Goal: Complete application form

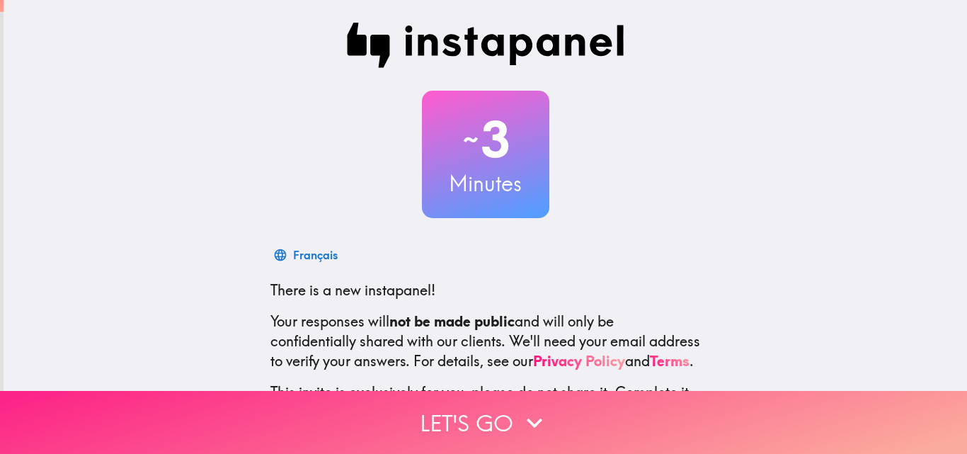
click at [514, 393] on button "Let's go" at bounding box center [483, 422] width 967 height 63
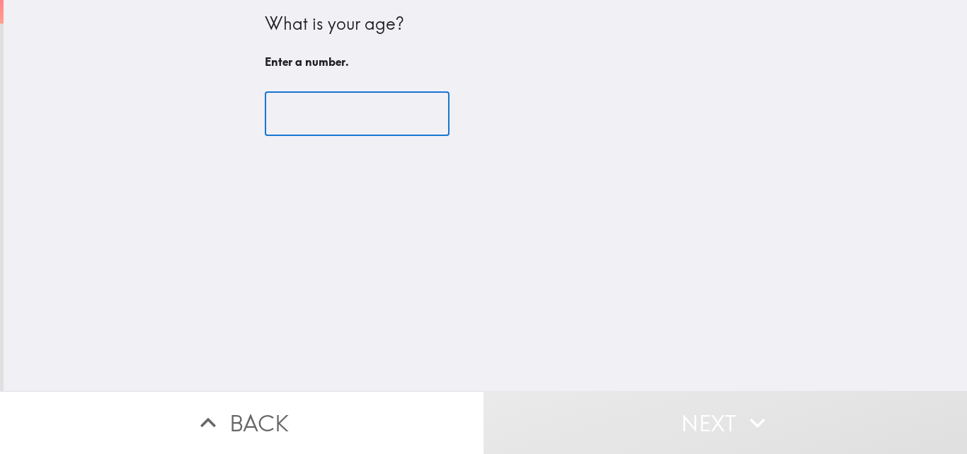
click at [322, 96] on input "number" at bounding box center [357, 114] width 185 height 44
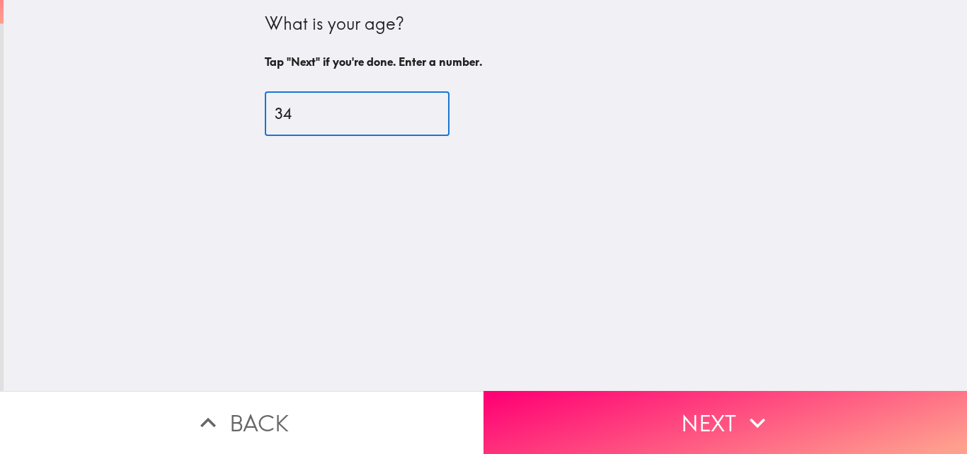
type input "34"
click at [649, 418] on button "Next" at bounding box center [724, 422] width 483 height 63
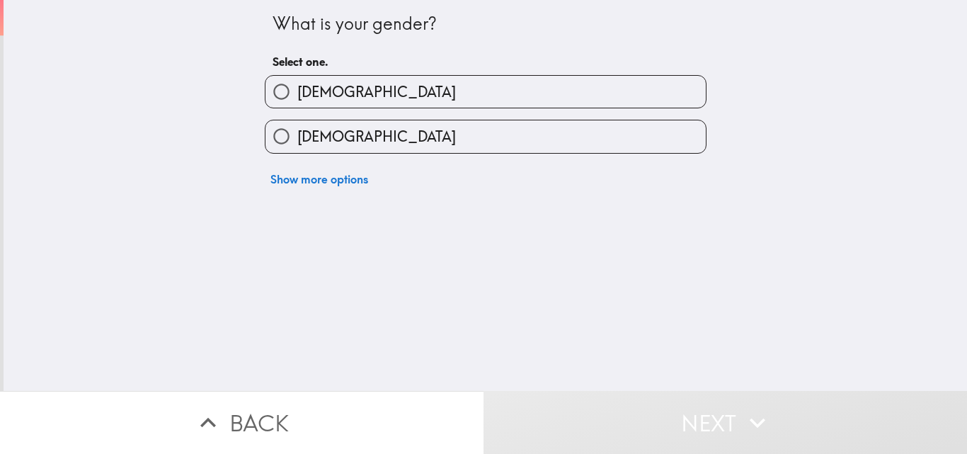
click at [340, 120] on div "[DEMOGRAPHIC_DATA]" at bounding box center [479, 130] width 453 height 45
click at [423, 144] on label "[DEMOGRAPHIC_DATA]" at bounding box center [485, 136] width 440 height 32
click at [297, 144] on input "[DEMOGRAPHIC_DATA]" at bounding box center [281, 136] width 32 height 32
radio input "true"
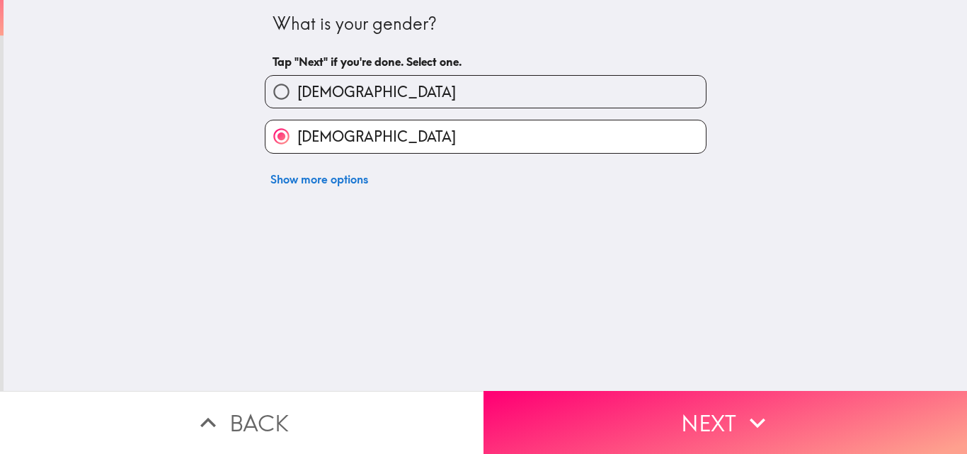
click at [626, 415] on button "Next" at bounding box center [724, 422] width 483 height 63
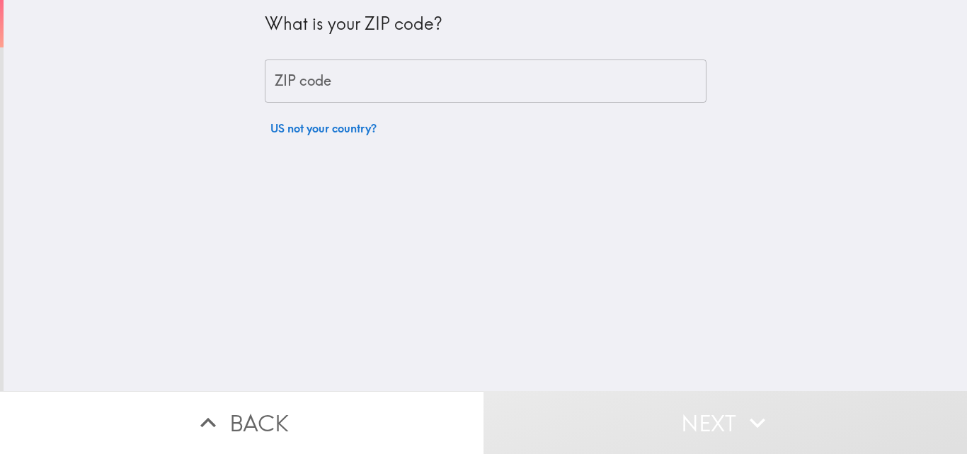
click at [439, 88] on input "ZIP code" at bounding box center [486, 81] width 442 height 44
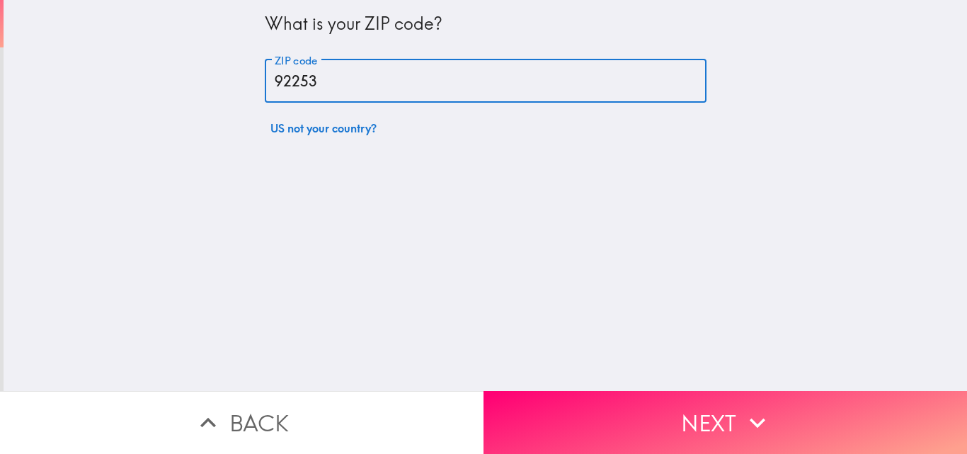
type input "92253"
click at [578, 391] on button "Next" at bounding box center [724, 422] width 483 height 63
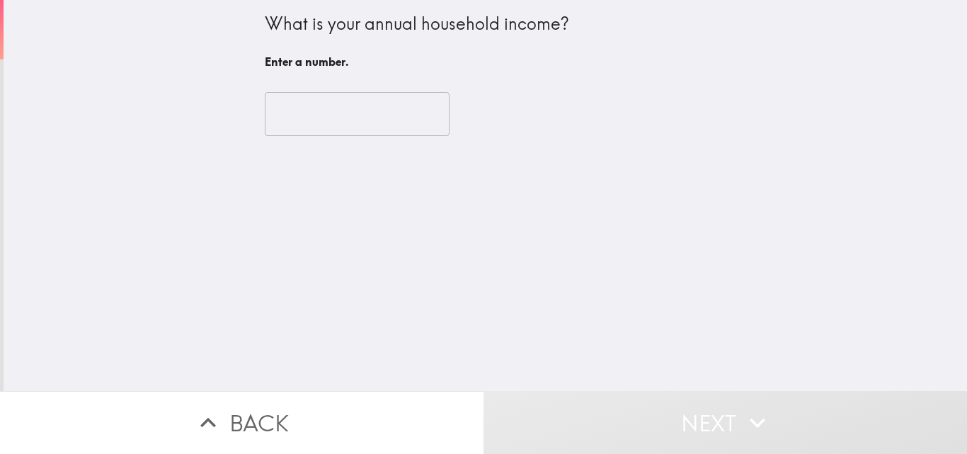
click at [369, 110] on input "number" at bounding box center [357, 114] width 185 height 44
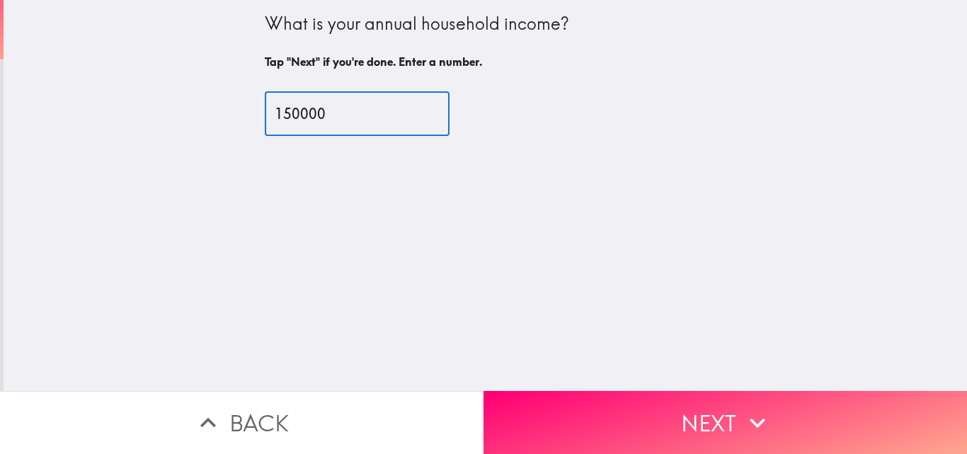
type input "150000"
click at [522, 408] on button "Next" at bounding box center [724, 422] width 483 height 63
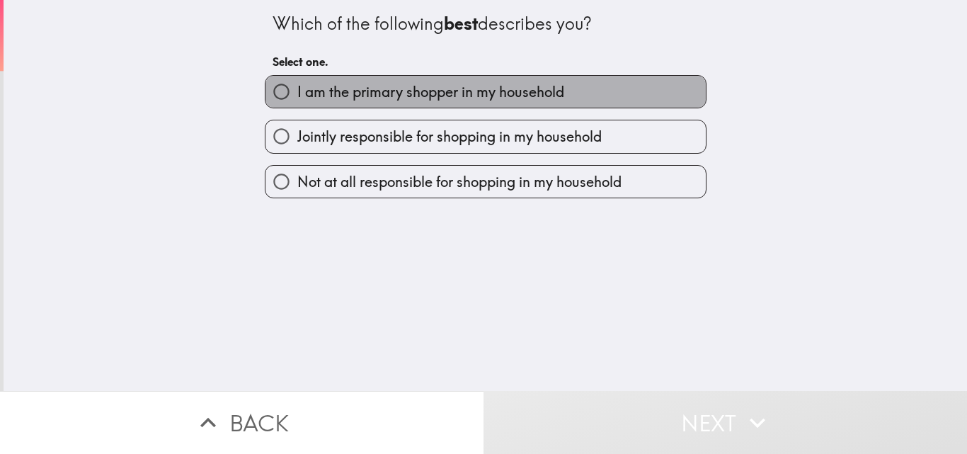
click at [365, 98] on span "I am the primary shopper in my household" at bounding box center [430, 92] width 267 height 20
click at [297, 98] on input "I am the primary shopper in my household" at bounding box center [281, 92] width 32 height 32
radio input "true"
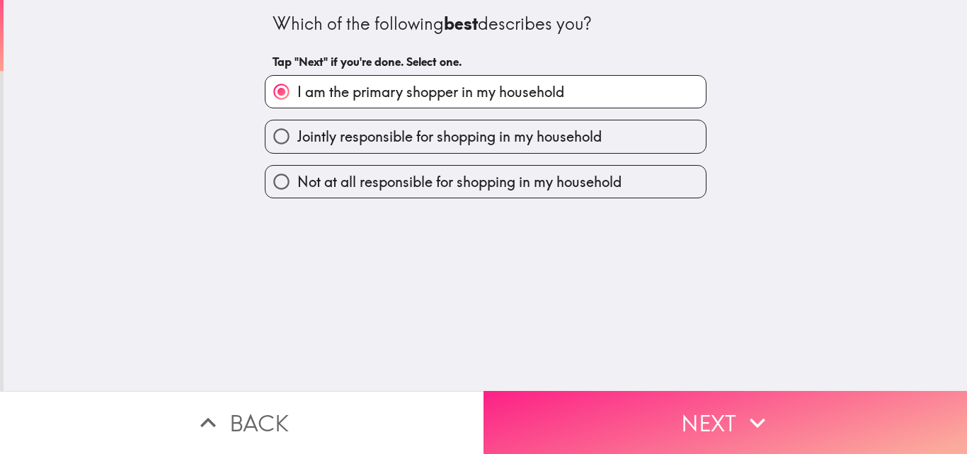
click at [568, 415] on button "Next" at bounding box center [724, 422] width 483 height 63
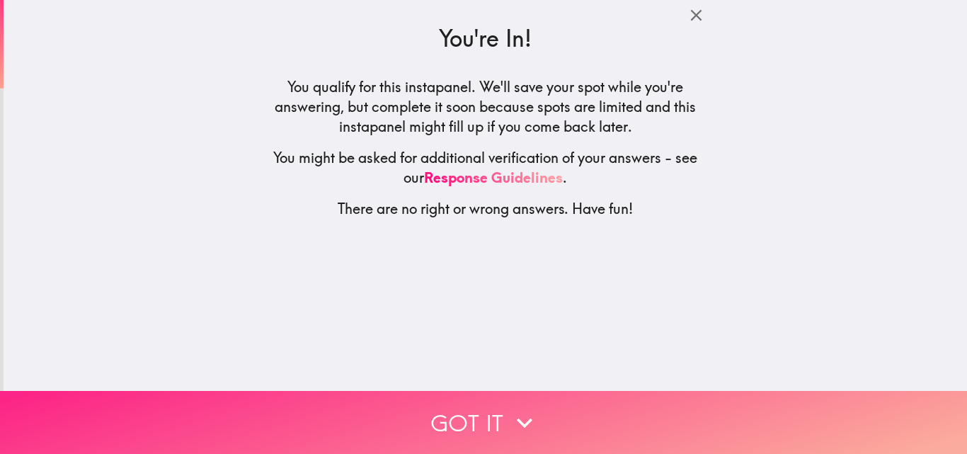
click at [469, 414] on button "Got it" at bounding box center [483, 422] width 967 height 63
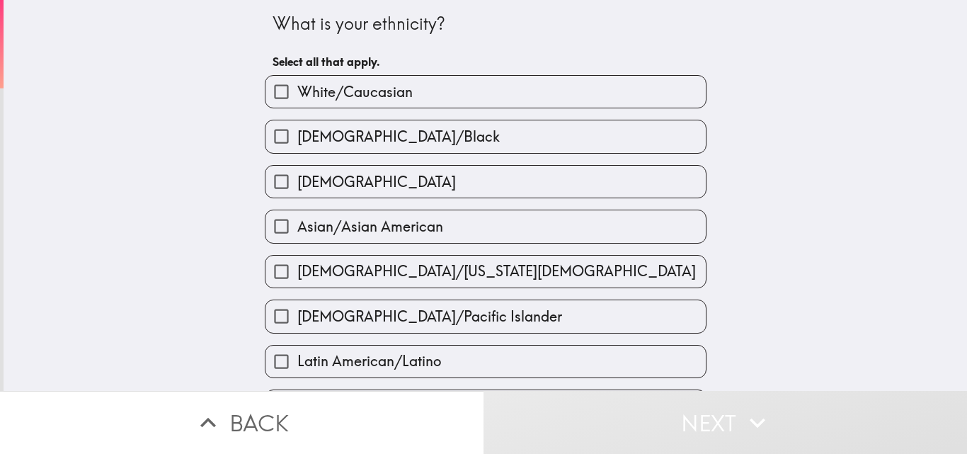
click at [352, 144] on span "[DEMOGRAPHIC_DATA]/Black" at bounding box center [398, 137] width 202 height 20
click at [297, 144] on input "[DEMOGRAPHIC_DATA]/Black" at bounding box center [281, 136] width 32 height 32
checkbox input "true"
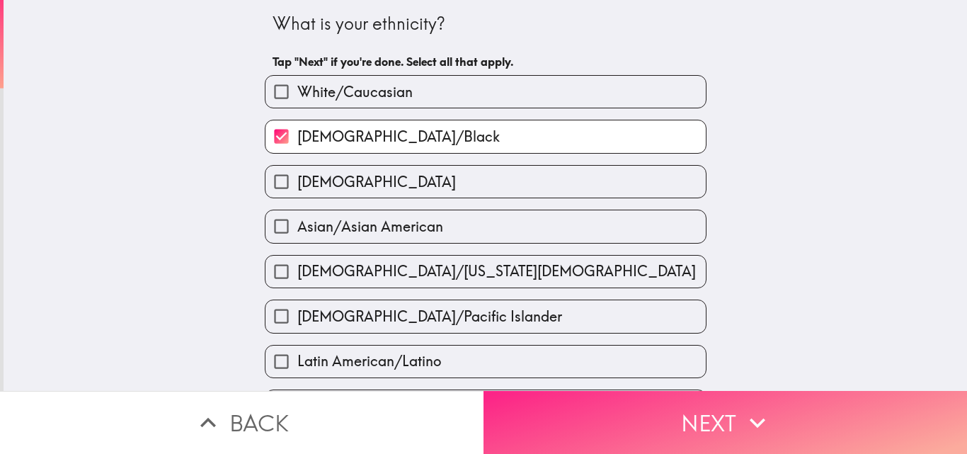
click at [603, 424] on button "Next" at bounding box center [724, 422] width 483 height 63
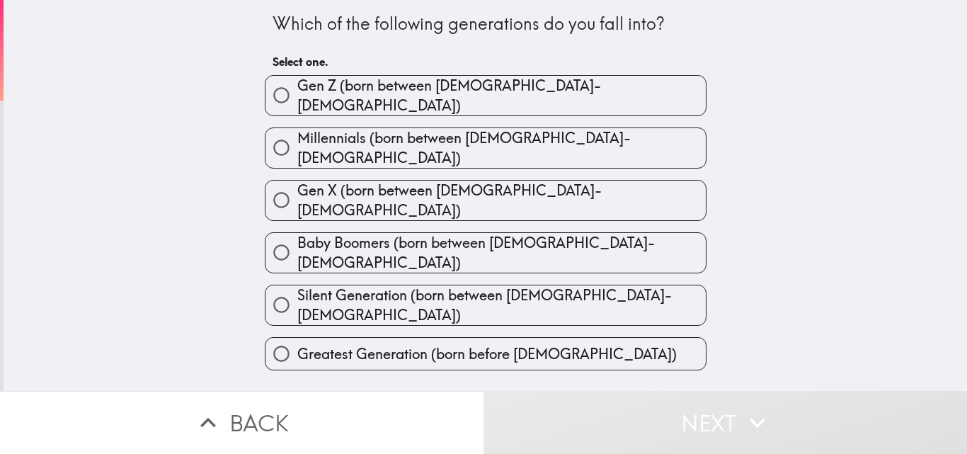
click at [311, 130] on span "Millennials (born between [DEMOGRAPHIC_DATA]-[DEMOGRAPHIC_DATA])" at bounding box center [501, 148] width 408 height 40
click at [297, 132] on input "Millennials (born between [DEMOGRAPHIC_DATA]-[DEMOGRAPHIC_DATA])" at bounding box center [281, 148] width 32 height 32
radio input "true"
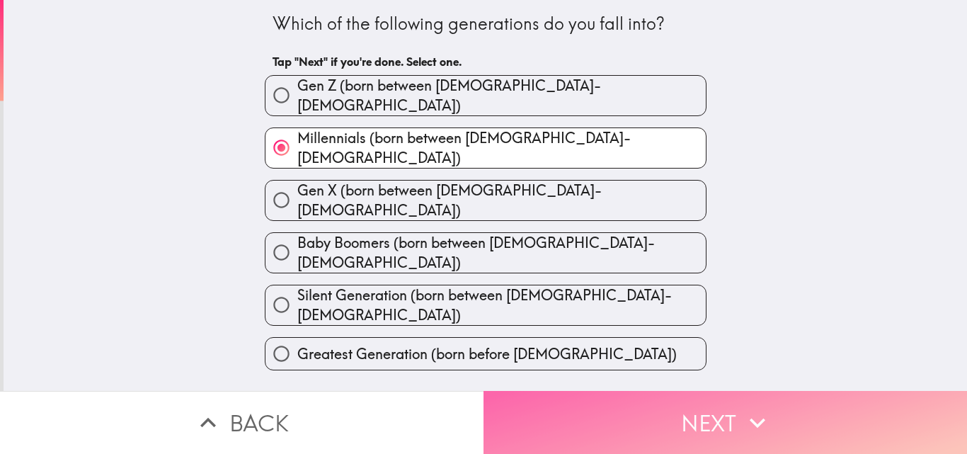
click at [592, 391] on button "Next" at bounding box center [724, 422] width 483 height 63
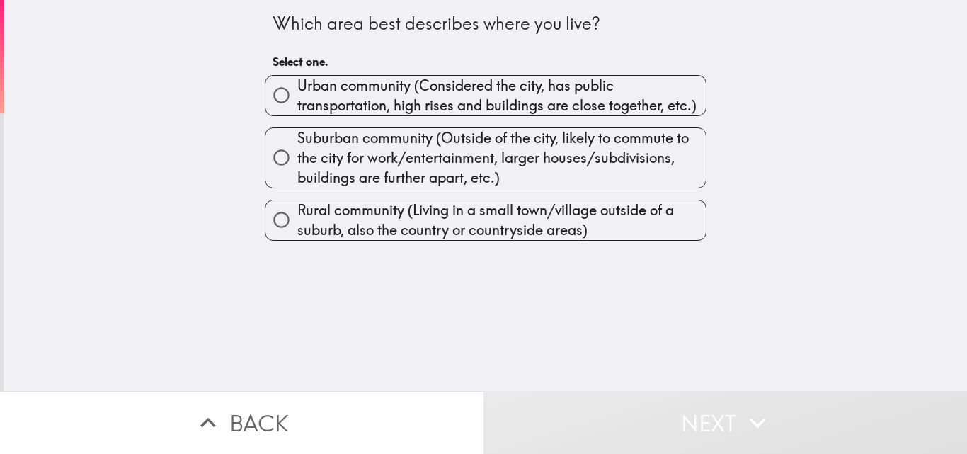
click at [319, 142] on span "Suburban community (Outside of the city, likely to commute to the city for work…" at bounding box center [501, 157] width 408 height 59
click at [297, 142] on input "Suburban community (Outside of the city, likely to commute to the city for work…" at bounding box center [281, 158] width 32 height 32
radio input "true"
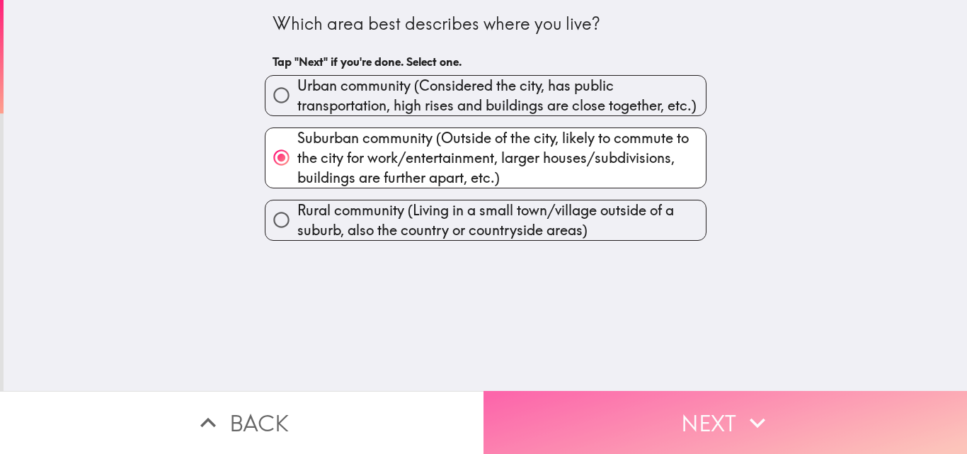
click at [574, 411] on button "Next" at bounding box center [724, 422] width 483 height 63
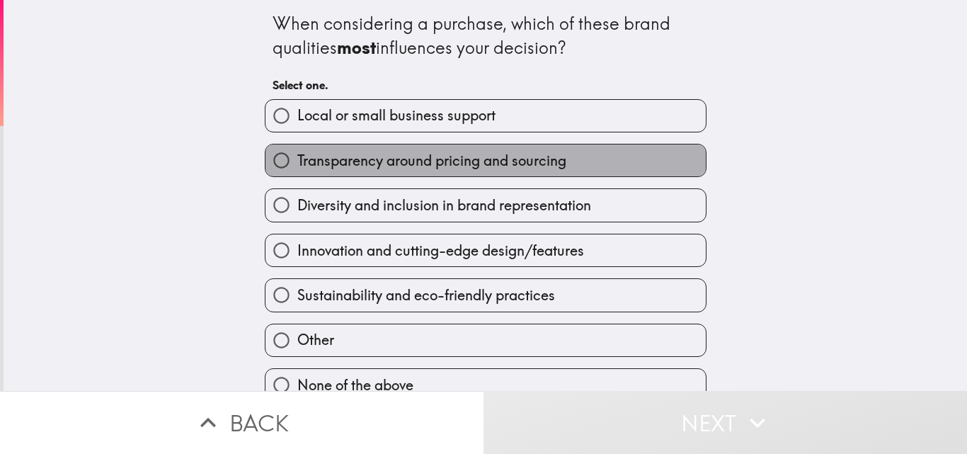
click at [394, 168] on span "Transparency around pricing and sourcing" at bounding box center [431, 161] width 269 height 20
click at [297, 168] on input "Transparency around pricing and sourcing" at bounding box center [281, 160] width 32 height 32
radio input "true"
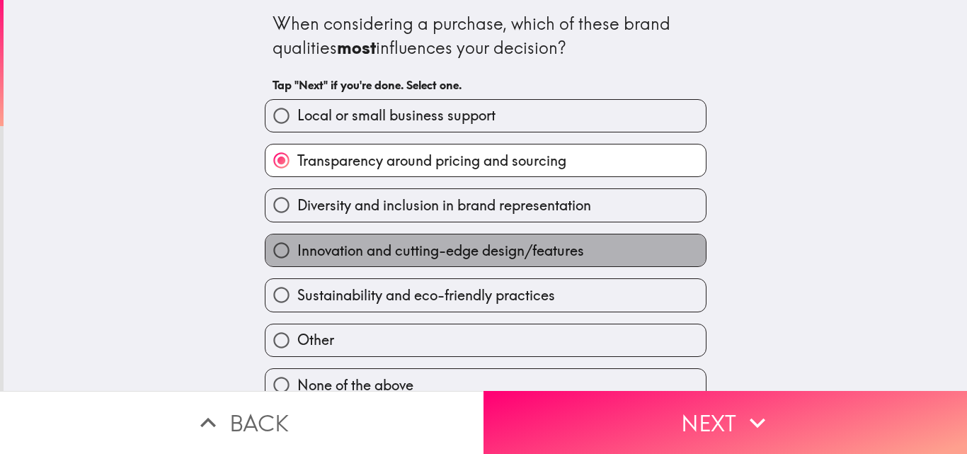
click at [348, 239] on label "Innovation and cutting-edge design/features" at bounding box center [485, 250] width 440 height 32
click at [297, 239] on input "Innovation and cutting-edge design/features" at bounding box center [281, 250] width 32 height 32
radio input "true"
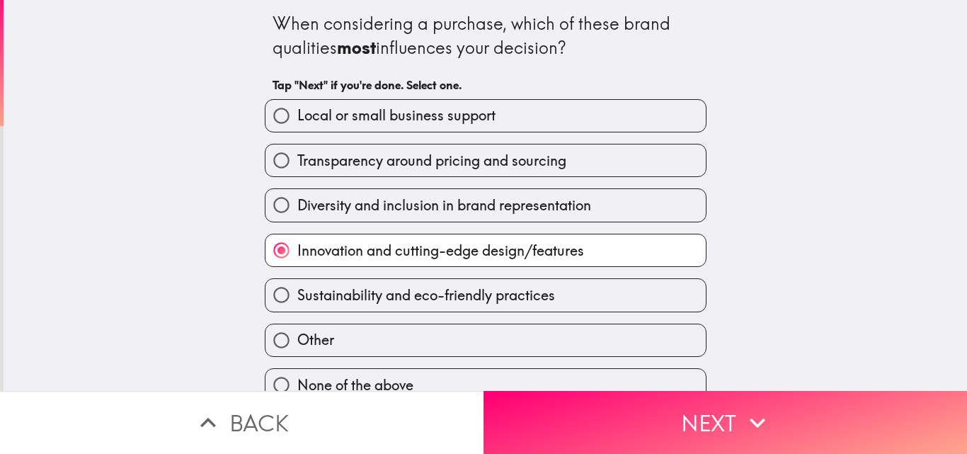
click at [426, 207] on span "Diversity and inclusion in brand representation" at bounding box center [444, 205] width 294 height 20
click at [297, 207] on input "Diversity and inclusion in brand representation" at bounding box center [281, 205] width 32 height 32
radio input "true"
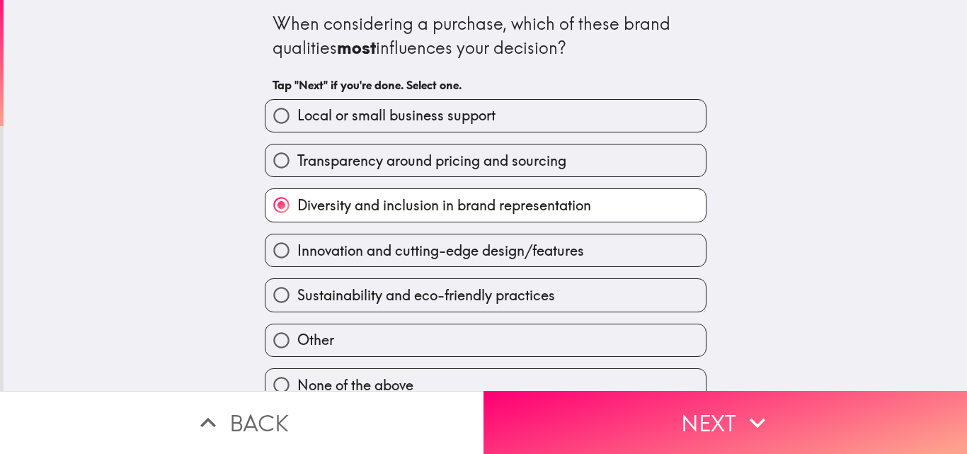
click at [367, 160] on span "Transparency around pricing and sourcing" at bounding box center [431, 161] width 269 height 20
click at [297, 160] on input "Transparency around pricing and sourcing" at bounding box center [281, 160] width 32 height 32
radio input "true"
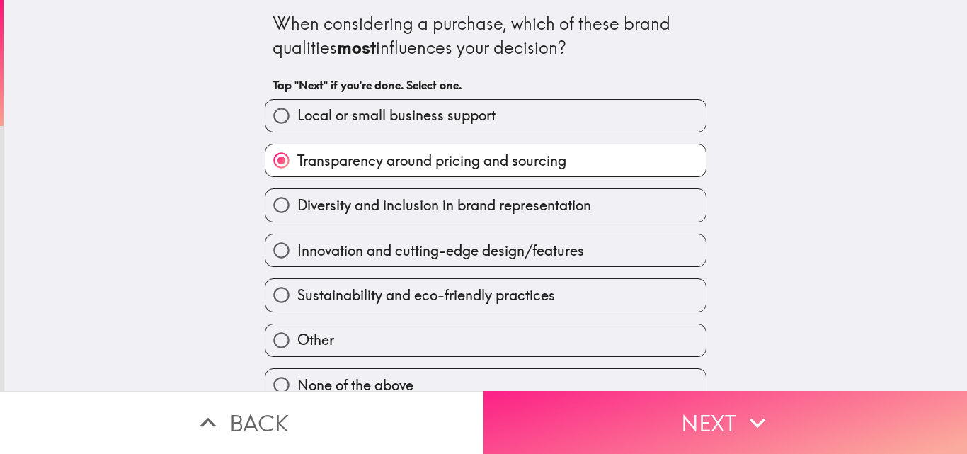
click at [609, 391] on button "Next" at bounding box center [724, 422] width 483 height 63
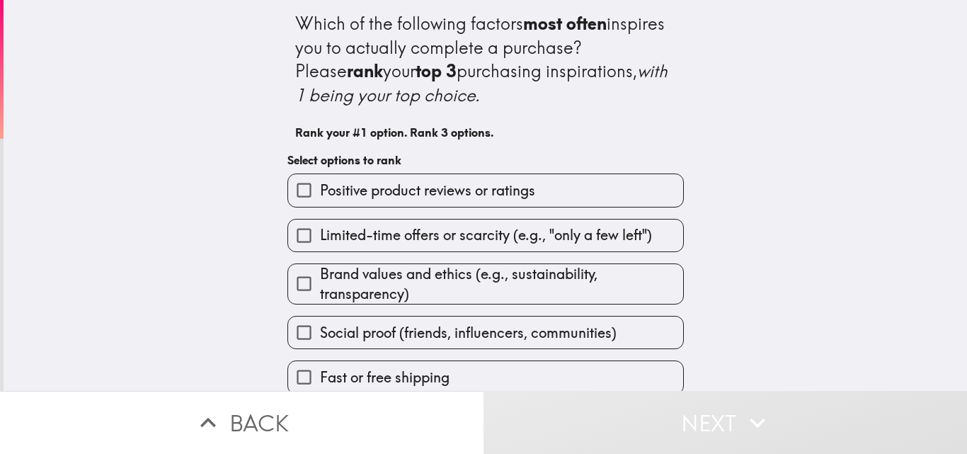
click at [433, 190] on span "Positive product reviews or ratings" at bounding box center [427, 190] width 215 height 20
click at [320, 190] on input "Positive product reviews or ratings" at bounding box center [304, 190] width 32 height 32
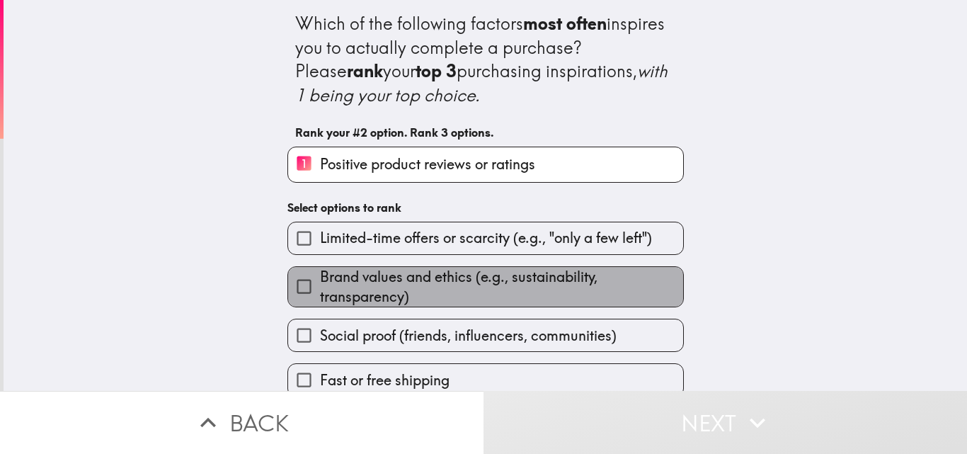
click at [332, 282] on span "Brand values and ethics (e.g., sustainability, transparency)" at bounding box center [501, 287] width 363 height 40
click at [320, 282] on input "Brand values and ethics (e.g., sustainability, transparency)" at bounding box center [304, 286] width 32 height 32
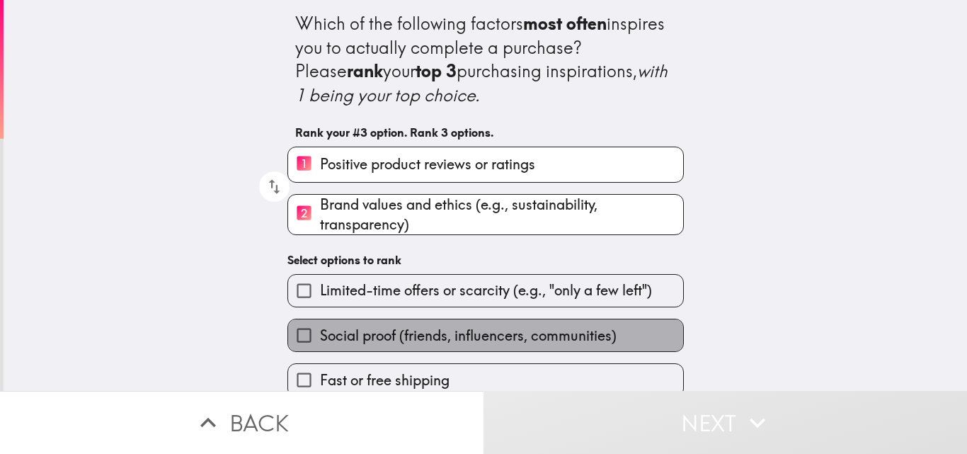
click at [379, 345] on span "Social proof (friends, influencers, communities)" at bounding box center [468, 336] width 297 height 20
click at [320, 345] on input "Social proof (friends, influencers, communities)" at bounding box center [304, 335] width 32 height 32
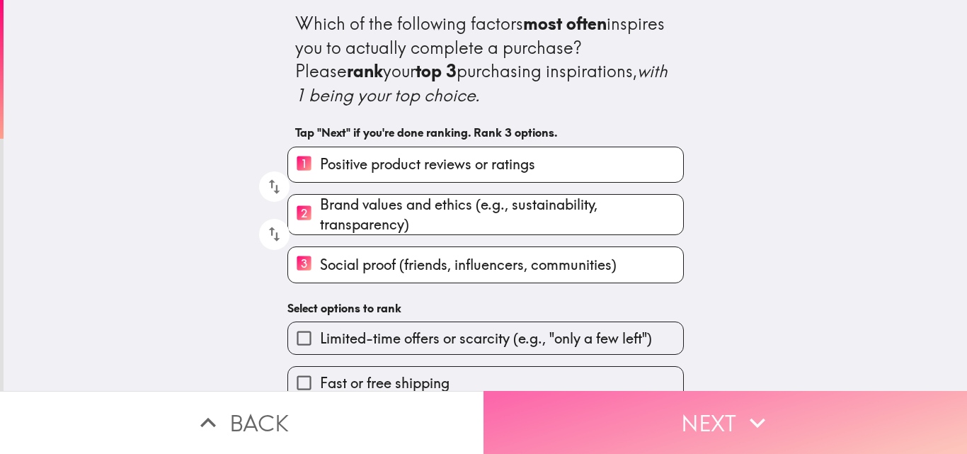
click at [646, 413] on button "Next" at bounding box center [724, 422] width 483 height 63
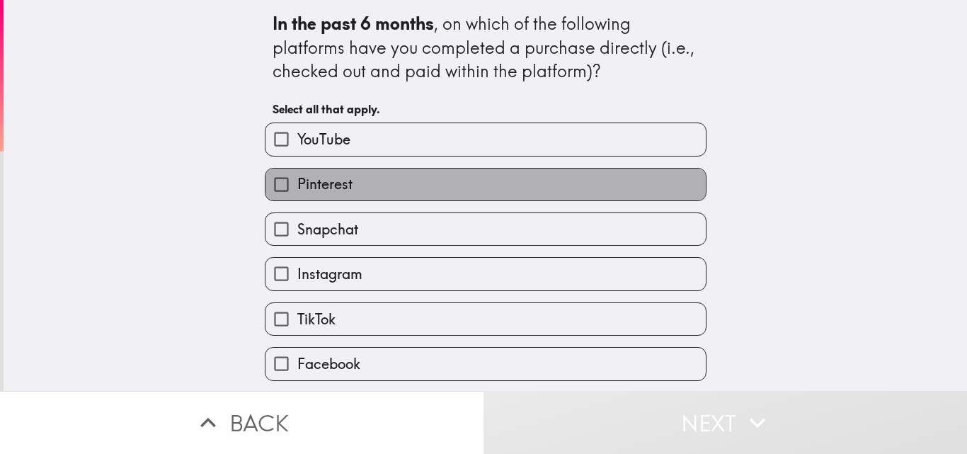
click at [363, 188] on label "Pinterest" at bounding box center [485, 184] width 440 height 32
click at [297, 188] on input "Pinterest" at bounding box center [281, 184] width 32 height 32
checkbox input "true"
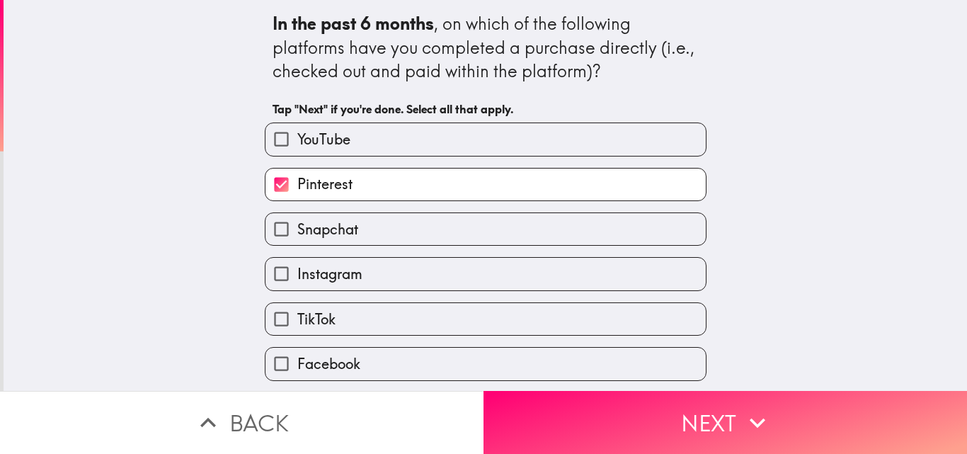
drag, startPoint x: 323, startPoint y: 277, endPoint x: 323, endPoint y: 294, distance: 17.0
click at [323, 290] on label "Instagram" at bounding box center [485, 274] width 440 height 32
click at [297, 290] on input "Instagram" at bounding box center [281, 274] width 32 height 32
checkbox input "true"
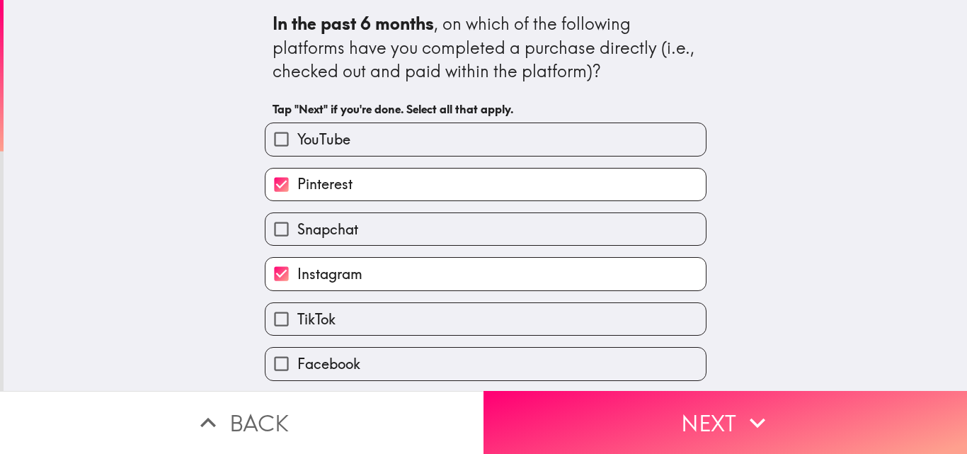
click at [323, 308] on label "TikTok" at bounding box center [485, 319] width 440 height 32
click at [297, 308] on input "TikTok" at bounding box center [281, 319] width 32 height 32
checkbox input "true"
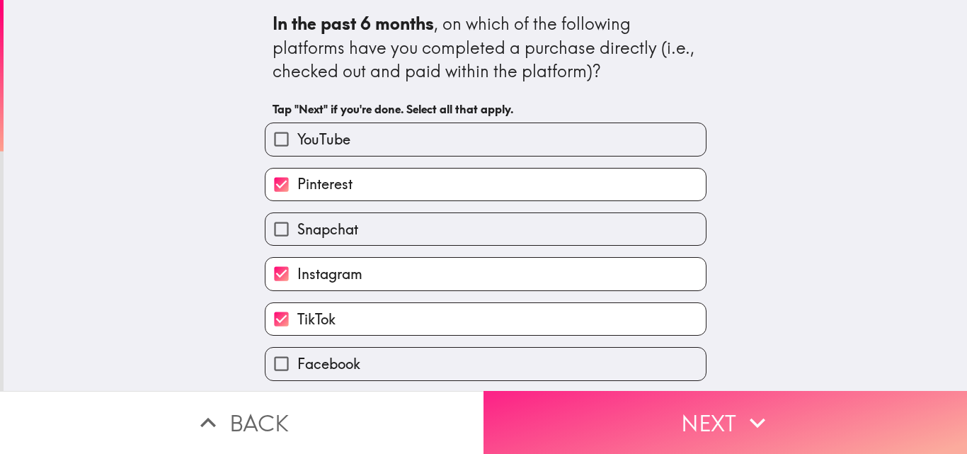
click at [587, 440] on button "Next" at bounding box center [724, 422] width 483 height 63
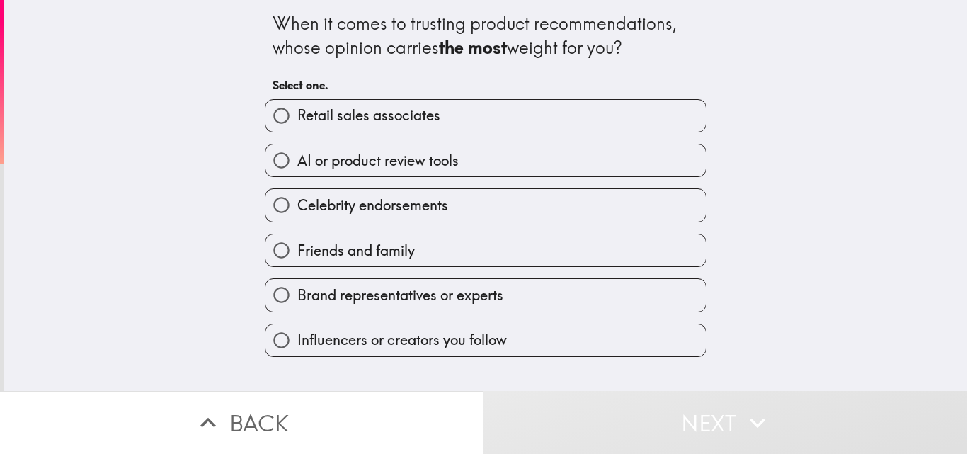
drag, startPoint x: 312, startPoint y: 153, endPoint x: 321, endPoint y: 192, distance: 39.8
click at [313, 163] on span "AI or product review tools" at bounding box center [377, 161] width 161 height 20
click at [297, 163] on input "AI or product review tools" at bounding box center [281, 160] width 32 height 32
radio input "true"
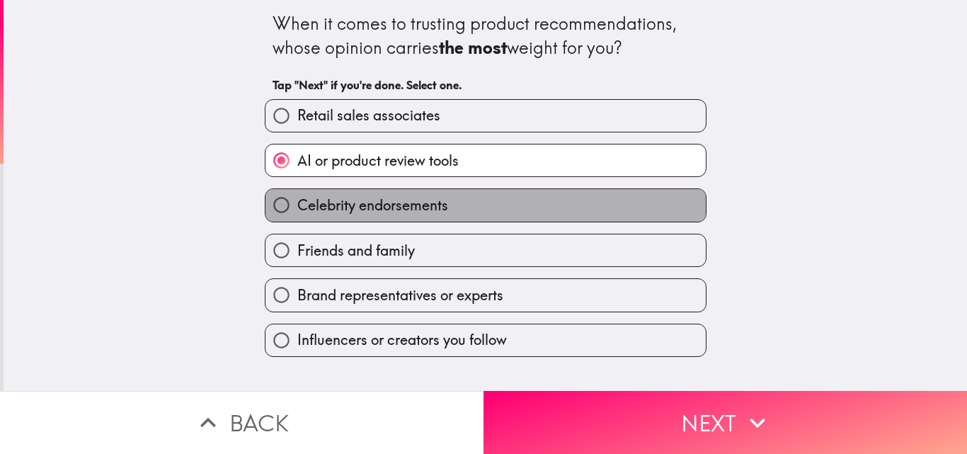
click at [329, 210] on span "Celebrity endorsements" at bounding box center [372, 205] width 151 height 20
click at [297, 210] on input "Celebrity endorsements" at bounding box center [281, 205] width 32 height 32
radio input "true"
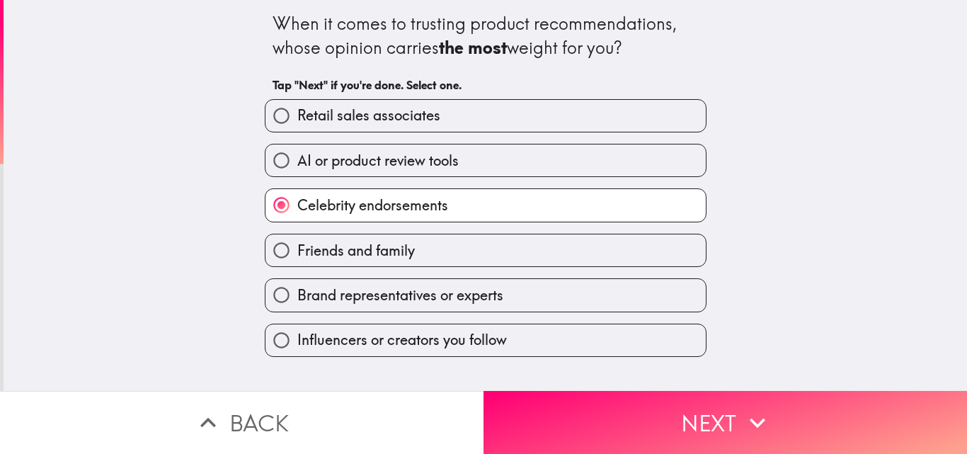
click at [341, 293] on span "Brand representatives or experts" at bounding box center [400, 295] width 206 height 20
click at [297, 293] on input "Brand representatives or experts" at bounding box center [281, 295] width 32 height 32
radio input "true"
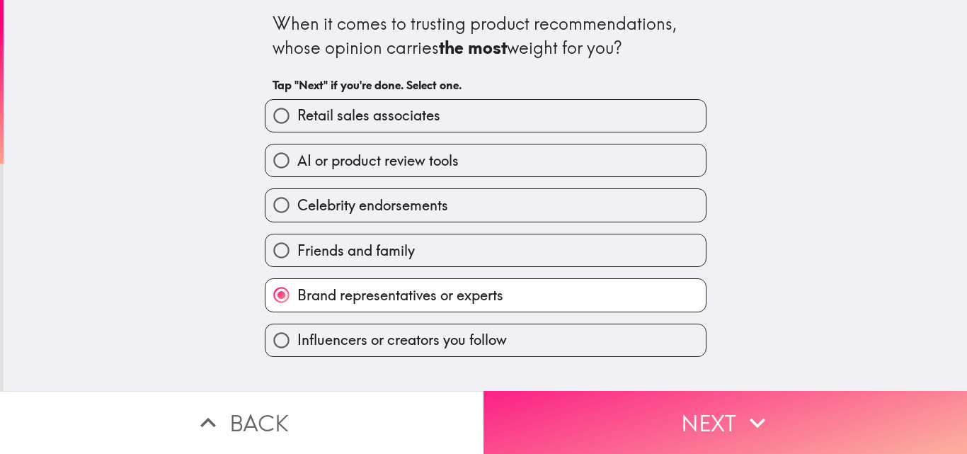
click at [534, 391] on button "Next" at bounding box center [724, 422] width 483 height 63
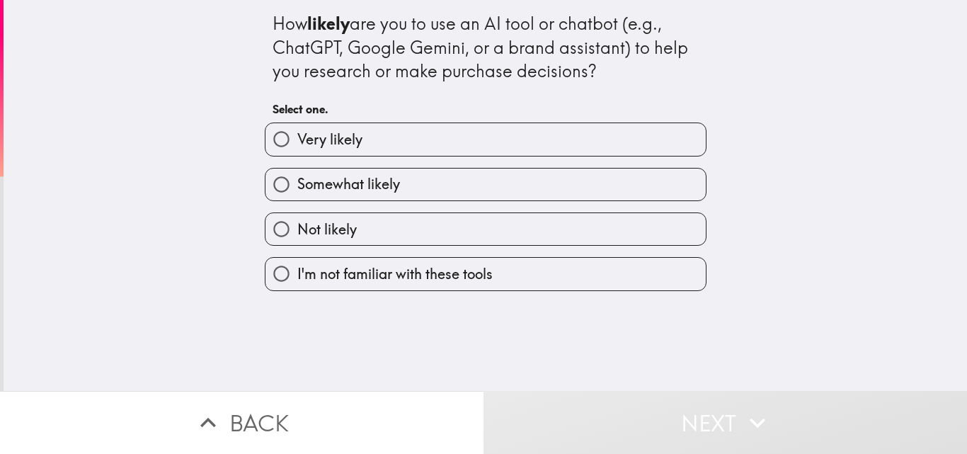
drag, startPoint x: 363, startPoint y: 144, endPoint x: 382, endPoint y: 162, distance: 26.0
click at [369, 152] on label "Very likely" at bounding box center [485, 139] width 440 height 32
click at [297, 152] on input "Very likely" at bounding box center [281, 139] width 32 height 32
radio input "true"
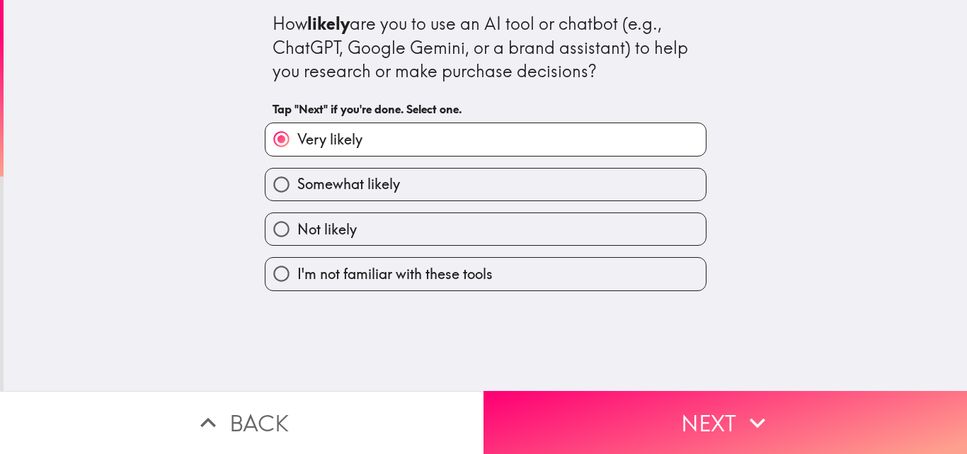
click at [544, 372] on div "How likely are you to use an AI tool or chatbot (e.g., ChatGPT, Google Gemini, …" at bounding box center [485, 195] width 963 height 391
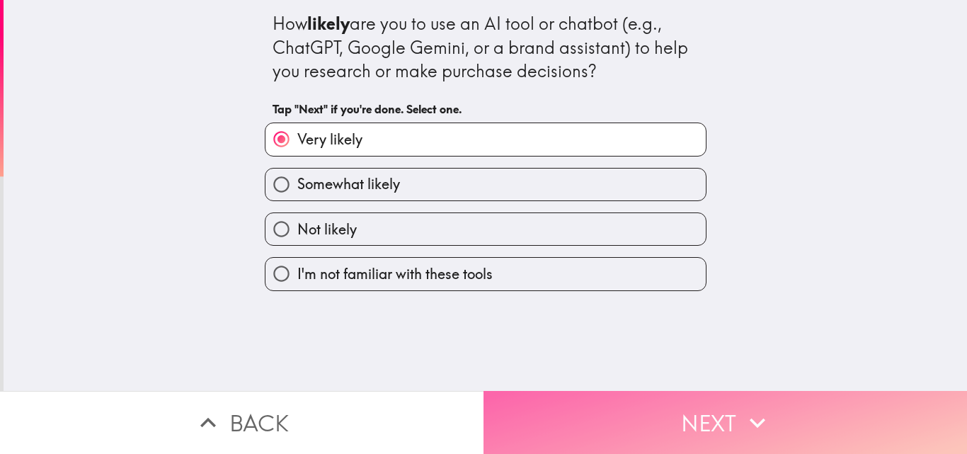
click at [546, 408] on button "Next" at bounding box center [724, 422] width 483 height 63
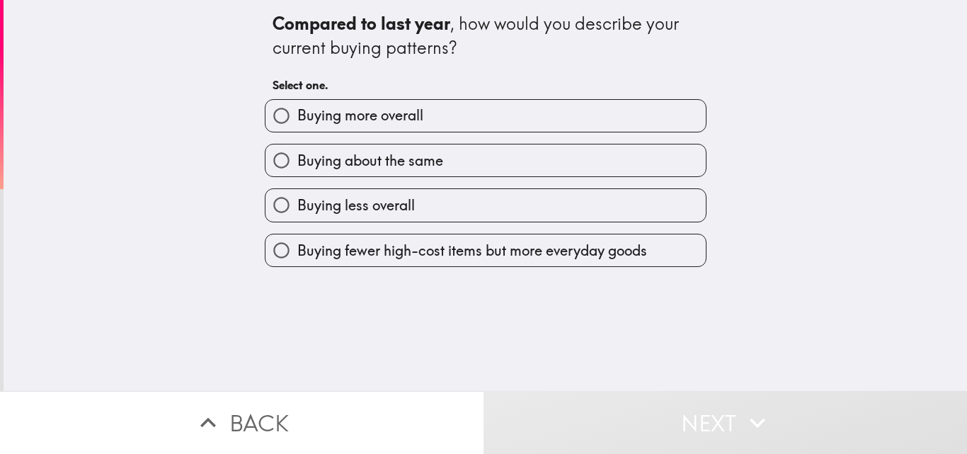
click at [369, 154] on span "Buying about the same" at bounding box center [370, 161] width 146 height 20
click at [297, 154] on input "Buying about the same" at bounding box center [281, 160] width 32 height 32
radio input "true"
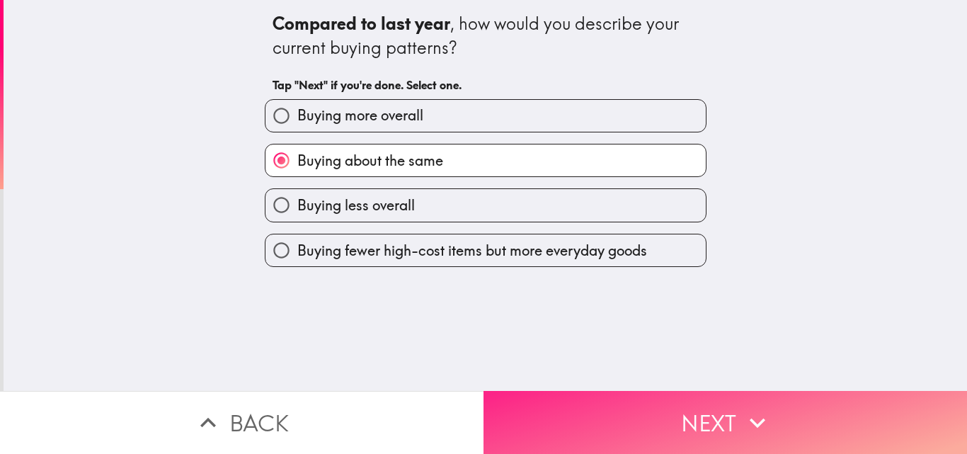
click at [579, 392] on button "Next" at bounding box center [724, 422] width 483 height 63
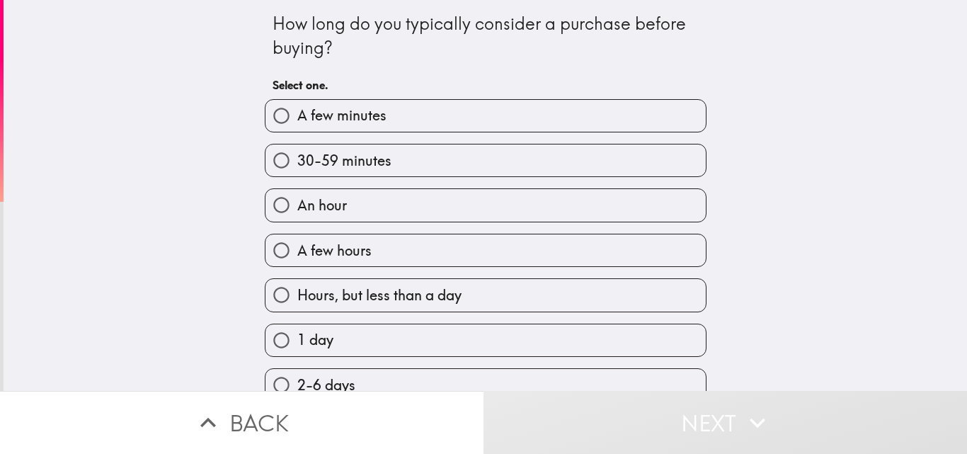
click at [322, 156] on span "30-59 minutes" at bounding box center [344, 161] width 94 height 20
click at [297, 156] on input "30-59 minutes" at bounding box center [281, 160] width 32 height 32
radio input "true"
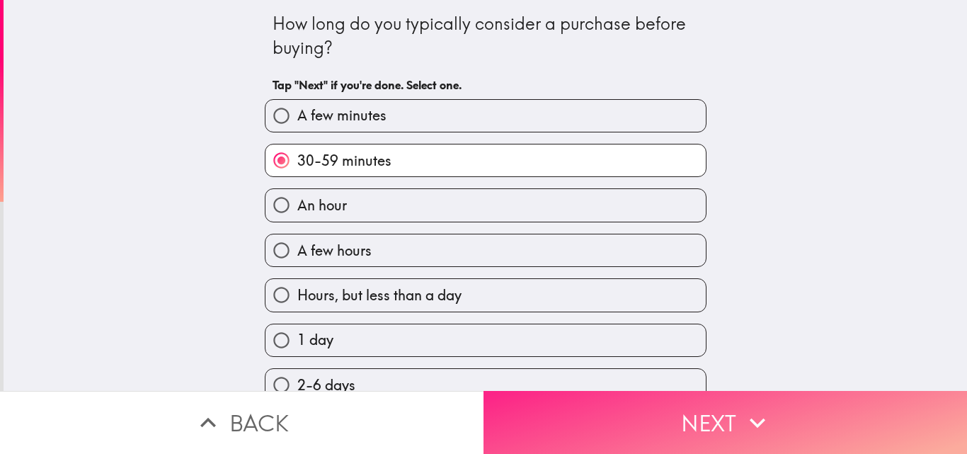
click at [537, 402] on button "Next" at bounding box center [724, 422] width 483 height 63
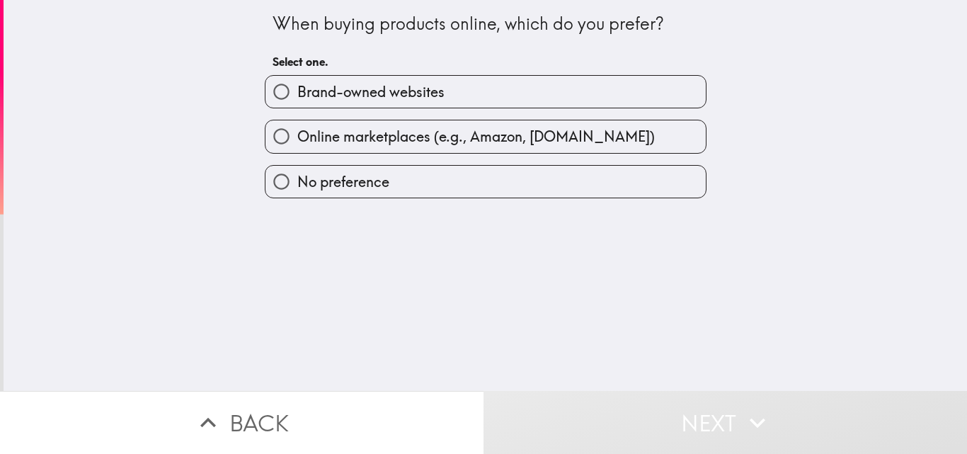
click at [439, 132] on span "Online marketplaces (e.g., Amazon, [DOMAIN_NAME])" at bounding box center [475, 137] width 357 height 20
click at [297, 132] on input "Online marketplaces (e.g., Amazon, [DOMAIN_NAME])" at bounding box center [281, 136] width 32 height 32
radio input "true"
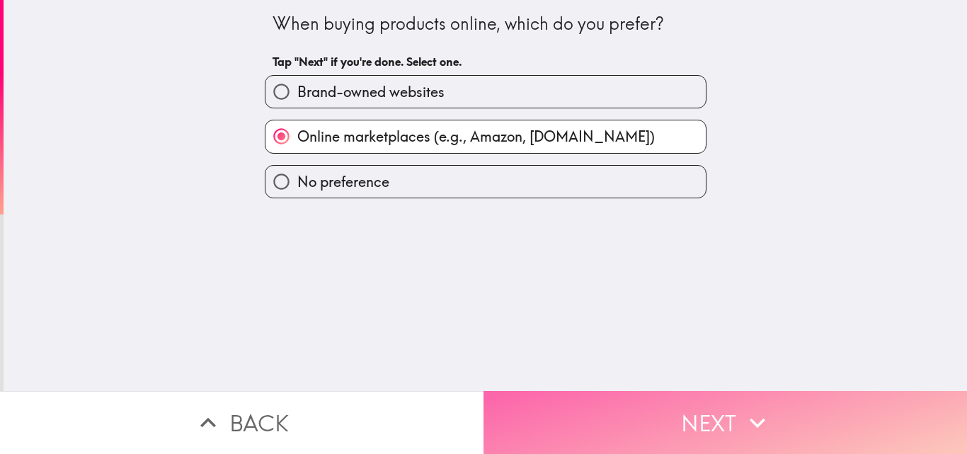
click at [575, 399] on button "Next" at bounding box center [724, 422] width 483 height 63
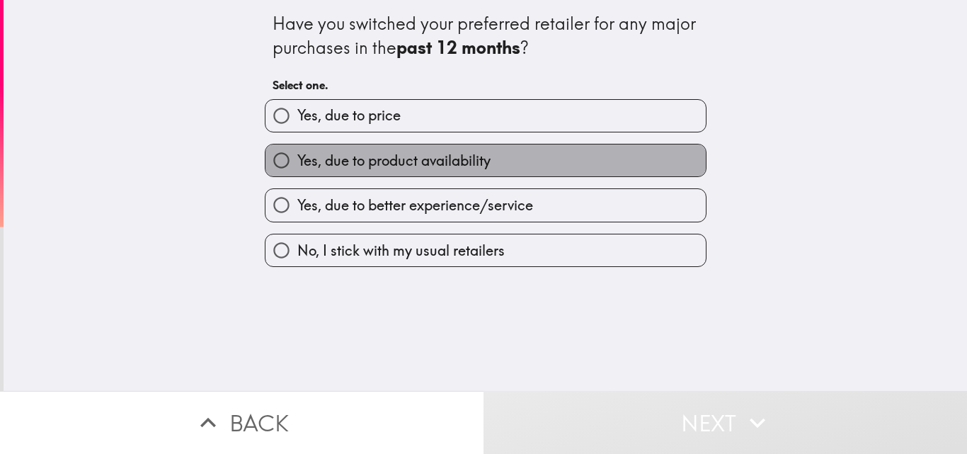
click at [337, 159] on span "Yes, due to product availability" at bounding box center [393, 161] width 193 height 20
click at [297, 159] on input "Yes, due to product availability" at bounding box center [281, 160] width 32 height 32
radio input "true"
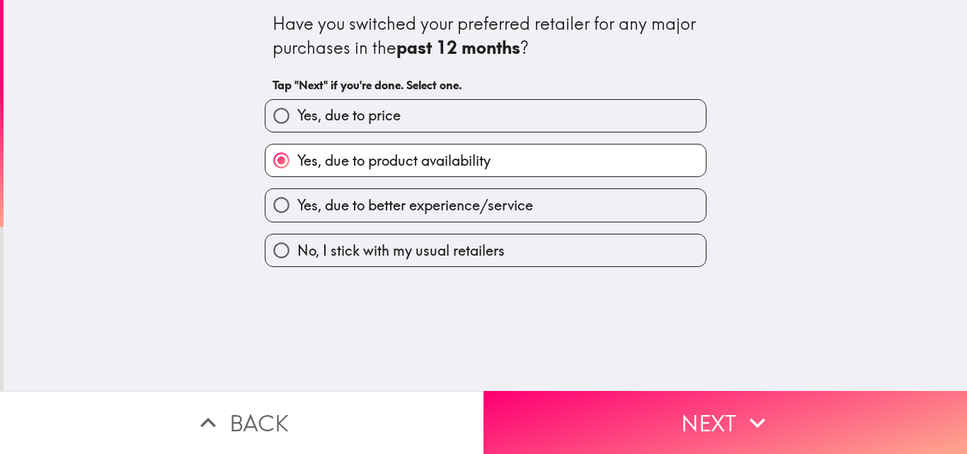
drag, startPoint x: 587, startPoint y: 387, endPoint x: 588, endPoint y: 355, distance: 32.6
click at [588, 391] on button "Next" at bounding box center [724, 422] width 483 height 63
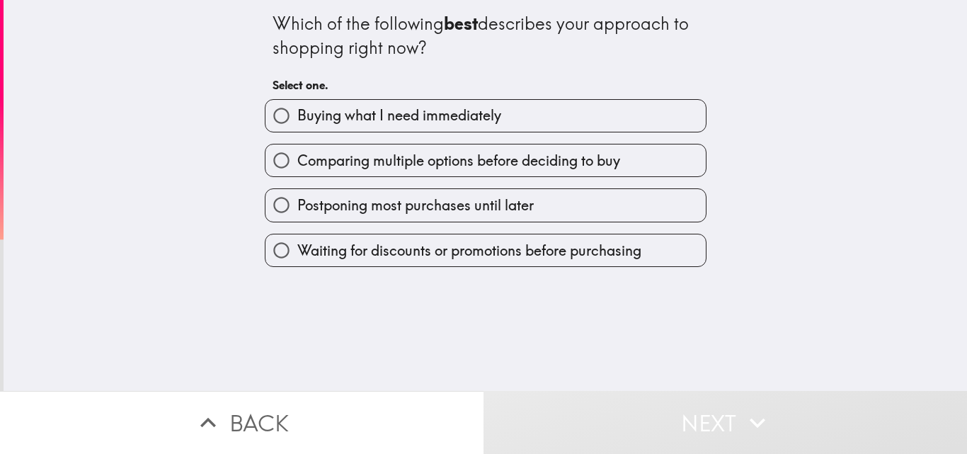
click at [352, 156] on span "Comparing multiple options before deciding to buy" at bounding box center [458, 161] width 323 height 20
click at [297, 156] on input "Comparing multiple options before deciding to buy" at bounding box center [281, 160] width 32 height 32
radio input "true"
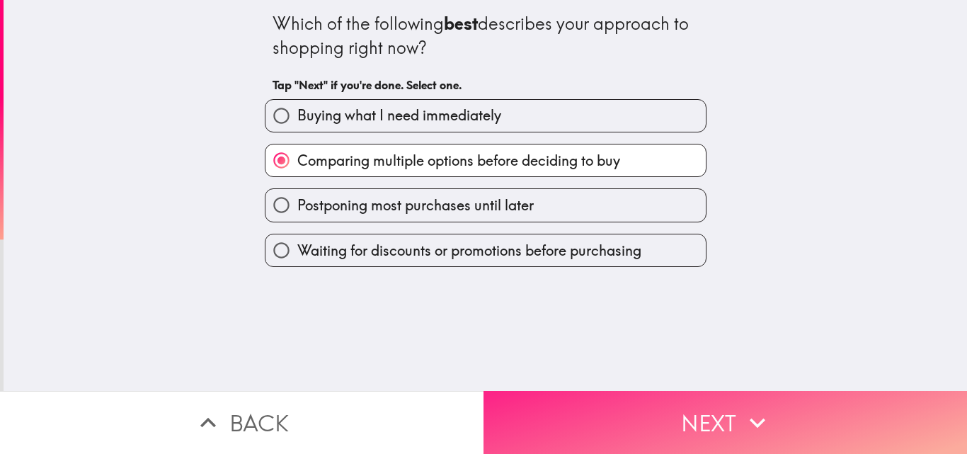
click at [602, 420] on button "Next" at bounding box center [724, 422] width 483 height 63
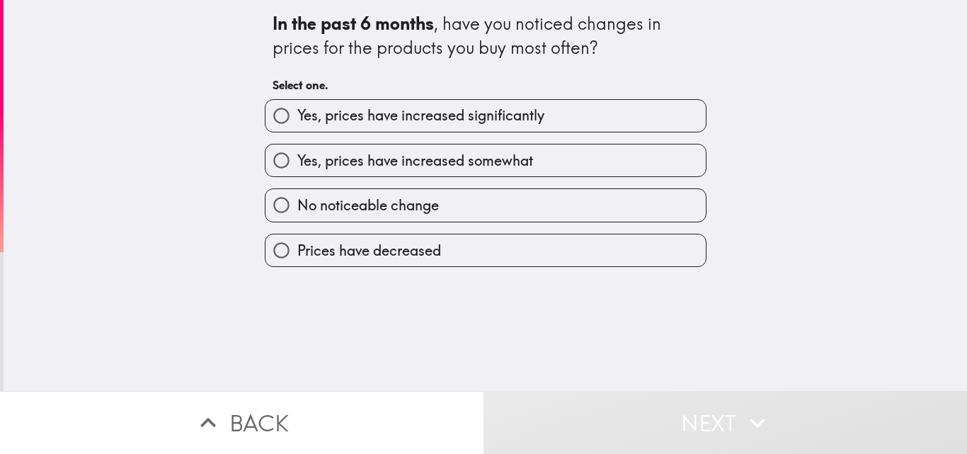
click at [368, 147] on label "Yes, prices have increased somewhat" at bounding box center [485, 160] width 440 height 32
click at [297, 147] on input "Yes, prices have increased somewhat" at bounding box center [281, 160] width 32 height 32
radio input "true"
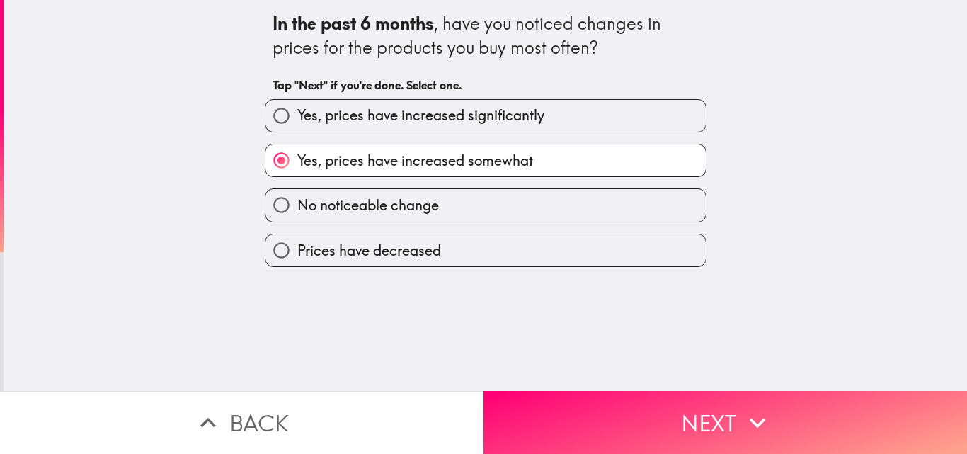
click at [495, 131] on div "Yes, prices have increased significantly Yes, prices have increased somewhat No…" at bounding box center [479, 178] width 453 height 180
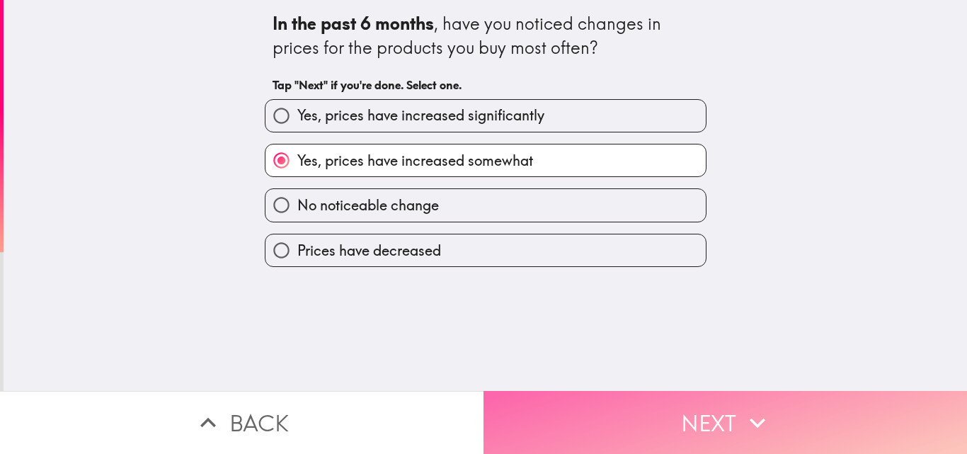
click at [577, 411] on button "Next" at bounding box center [724, 422] width 483 height 63
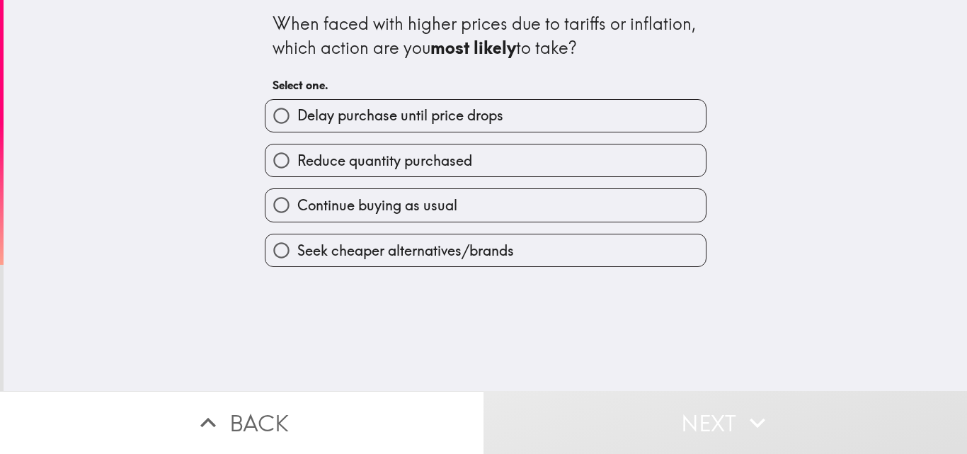
click at [411, 123] on span "Delay purchase until price drops" at bounding box center [400, 115] width 206 height 20
click at [297, 123] on input "Delay purchase until price drops" at bounding box center [281, 116] width 32 height 32
radio input "true"
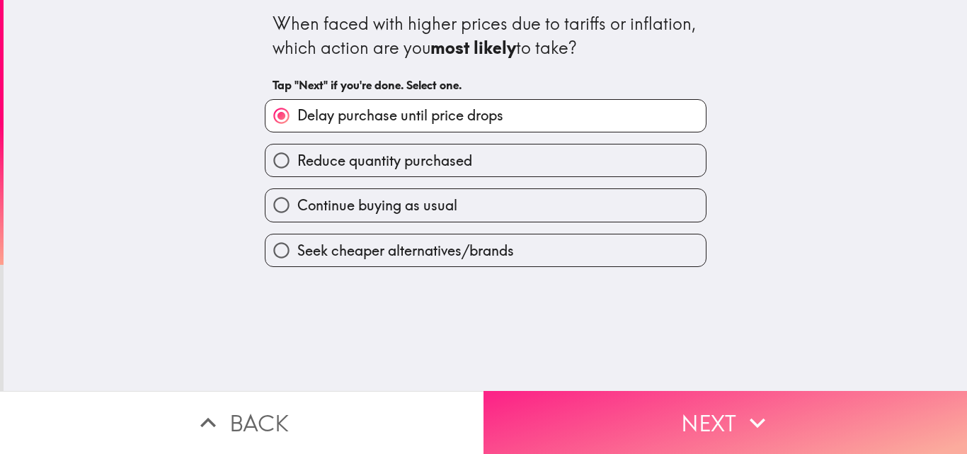
click at [592, 391] on button "Next" at bounding box center [724, 422] width 483 height 63
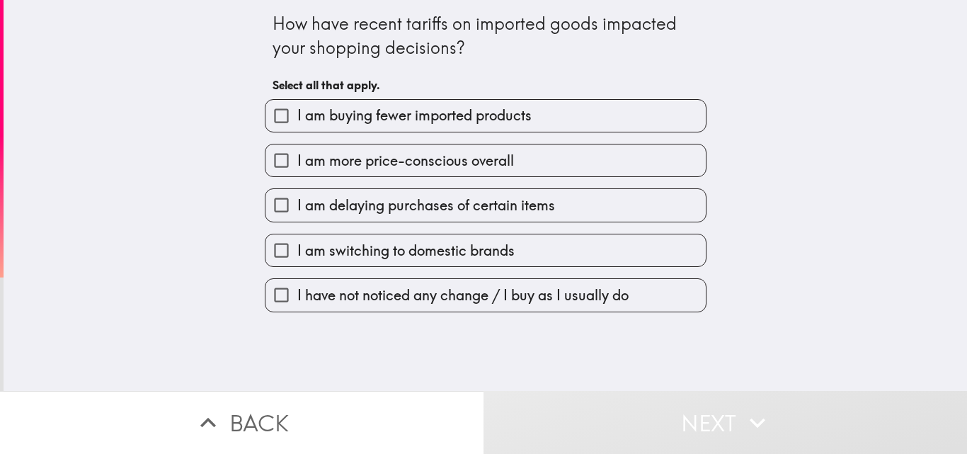
click at [458, 146] on label "I am more price-conscious overall" at bounding box center [485, 160] width 440 height 32
click at [297, 146] on input "I am more price-conscious overall" at bounding box center [281, 160] width 32 height 32
checkbox input "true"
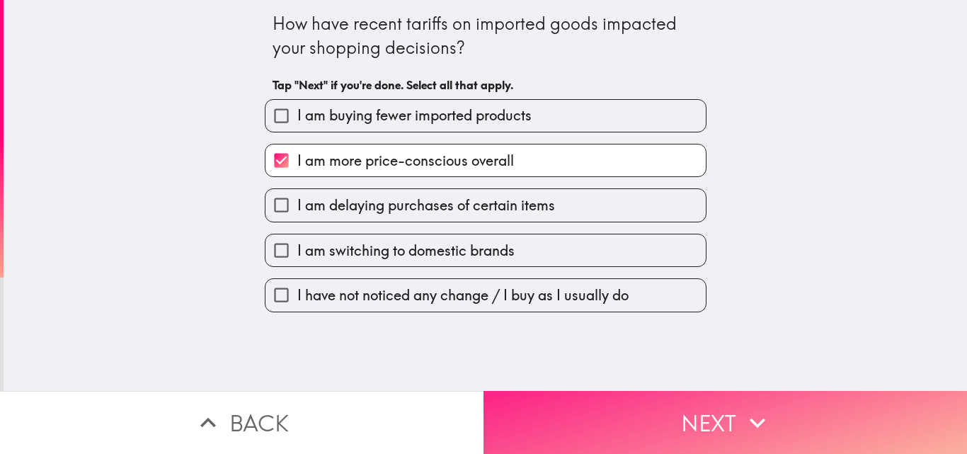
click at [572, 420] on button "Next" at bounding box center [724, 422] width 483 height 63
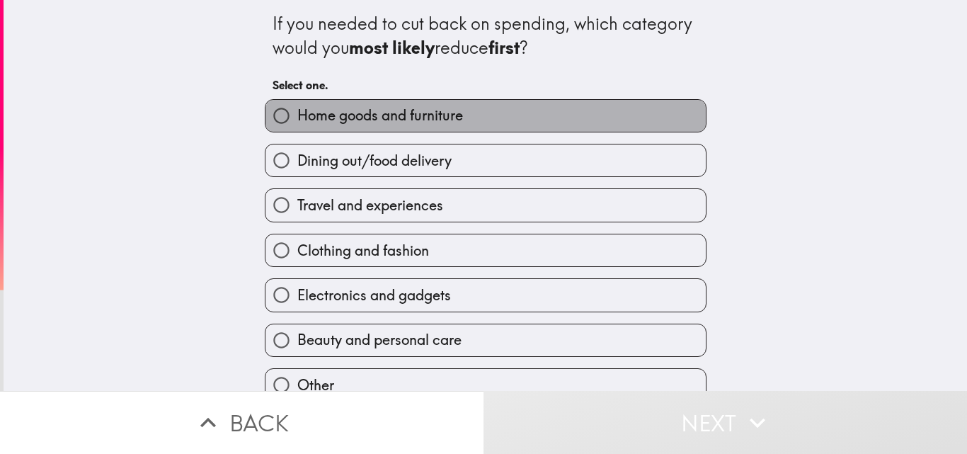
drag, startPoint x: 407, startPoint y: 112, endPoint x: 407, endPoint y: 127, distance: 14.9
click at [407, 122] on span "Home goods and furniture" at bounding box center [380, 115] width 166 height 20
click at [297, 122] on input "Home goods and furniture" at bounding box center [281, 116] width 32 height 32
radio input "true"
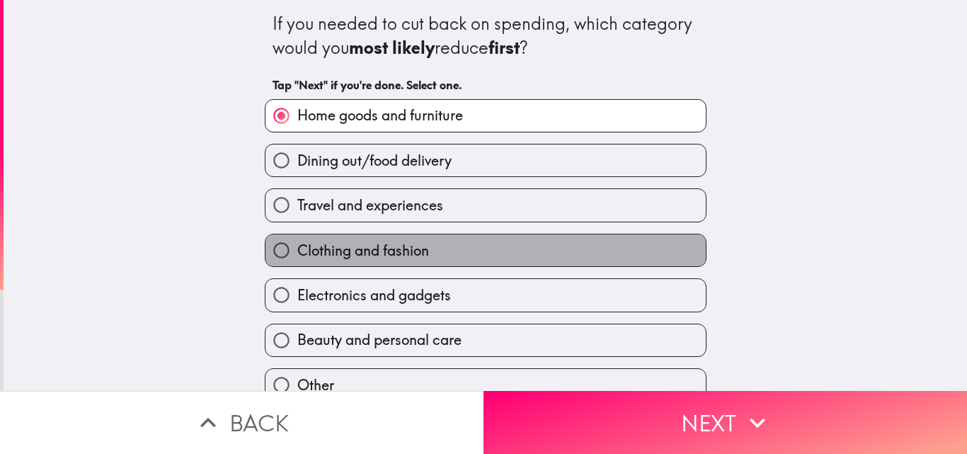
click at [369, 251] on span "Clothing and fashion" at bounding box center [363, 251] width 132 height 20
click at [297, 251] on input "Clothing and fashion" at bounding box center [281, 250] width 32 height 32
radio input "true"
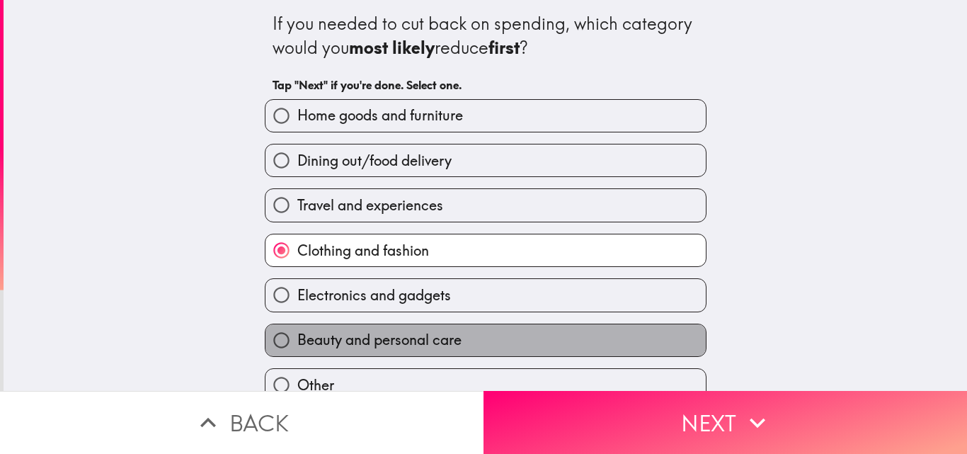
click at [510, 348] on label "Beauty and personal care" at bounding box center [485, 340] width 440 height 32
click at [297, 348] on input "Beauty and personal care" at bounding box center [281, 340] width 32 height 32
radio input "true"
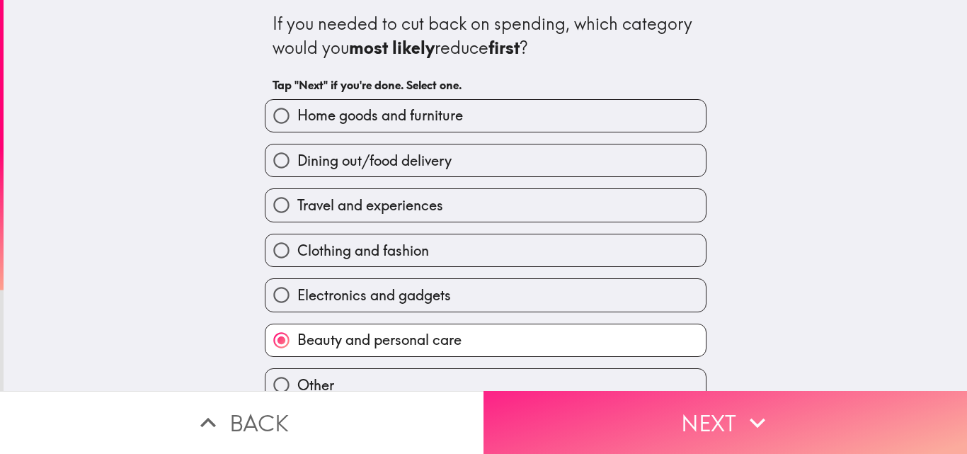
click at [541, 438] on button "Next" at bounding box center [724, 422] width 483 height 63
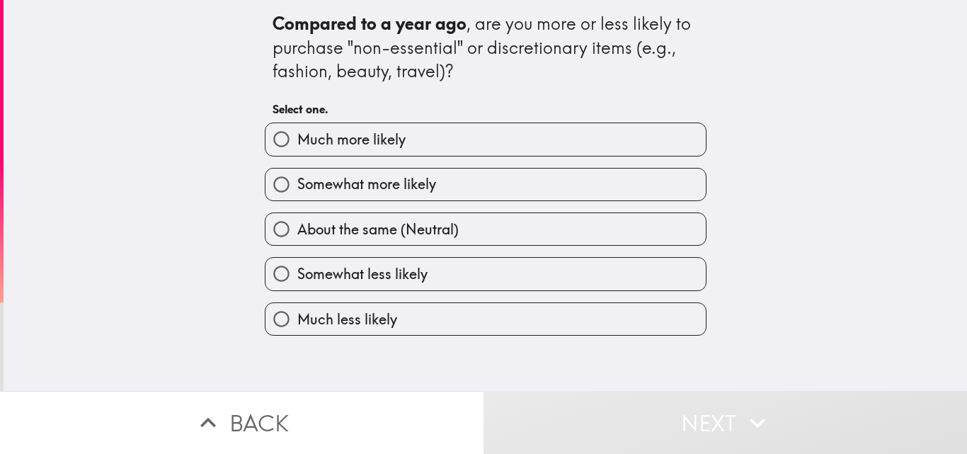
click at [414, 181] on span "Somewhat more likely" at bounding box center [366, 184] width 139 height 20
click at [297, 181] on input "Somewhat more likely" at bounding box center [281, 184] width 32 height 32
radio input "true"
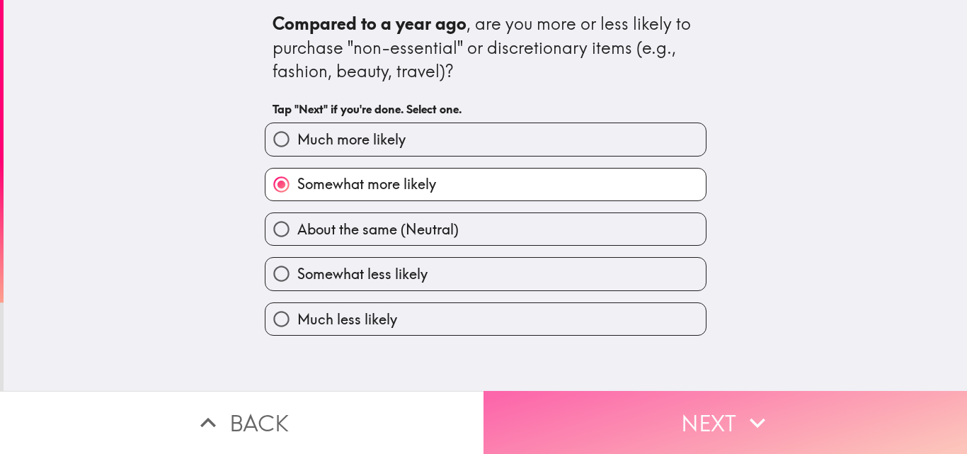
click at [517, 391] on button "Next" at bounding box center [724, 422] width 483 height 63
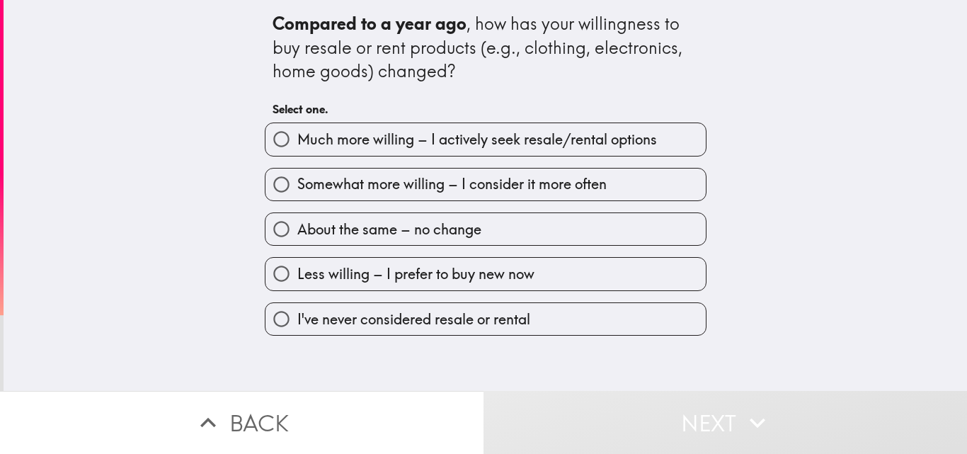
click at [348, 187] on span "Somewhat more willing – I consider it more often" at bounding box center [451, 184] width 309 height 20
click at [297, 187] on input "Somewhat more willing – I consider it more often" at bounding box center [281, 184] width 32 height 32
radio input "true"
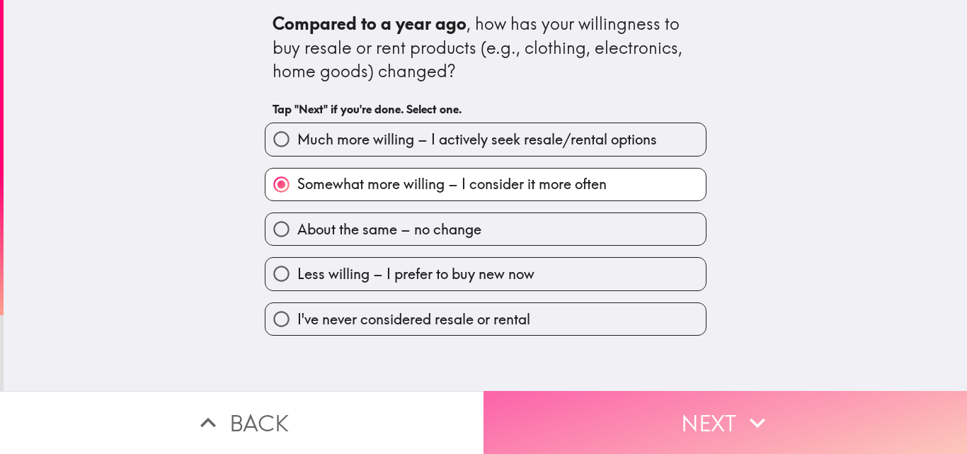
click at [561, 416] on button "Next" at bounding box center [724, 422] width 483 height 63
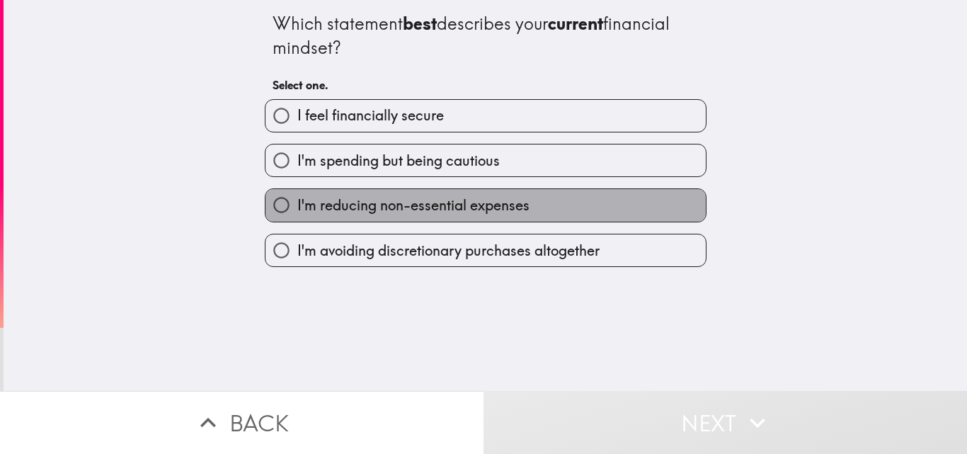
click at [398, 209] on span "I'm reducing non-essential expenses" at bounding box center [413, 205] width 232 height 20
click at [297, 209] on input "I'm reducing non-essential expenses" at bounding box center [281, 205] width 32 height 32
radio input "true"
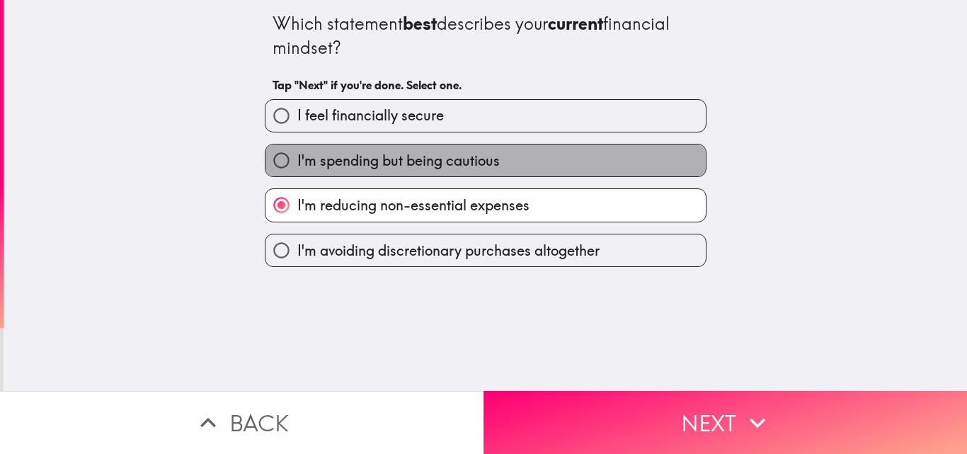
click at [462, 168] on span "I'm spending but being cautious" at bounding box center [398, 161] width 202 height 20
click at [297, 168] on input "I'm spending but being cautious" at bounding box center [281, 160] width 32 height 32
radio input "true"
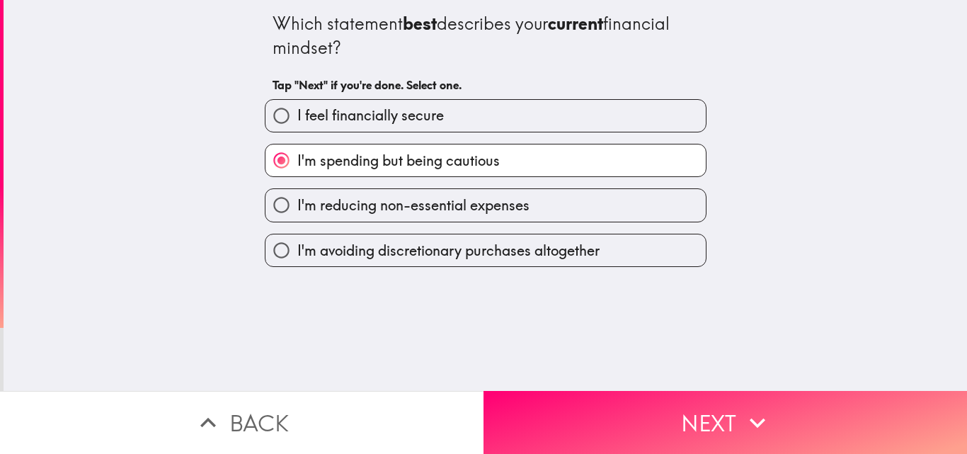
click at [527, 365] on div "Which statement best describes your current financial mindset? Tap "Next" if yo…" at bounding box center [485, 195] width 963 height 391
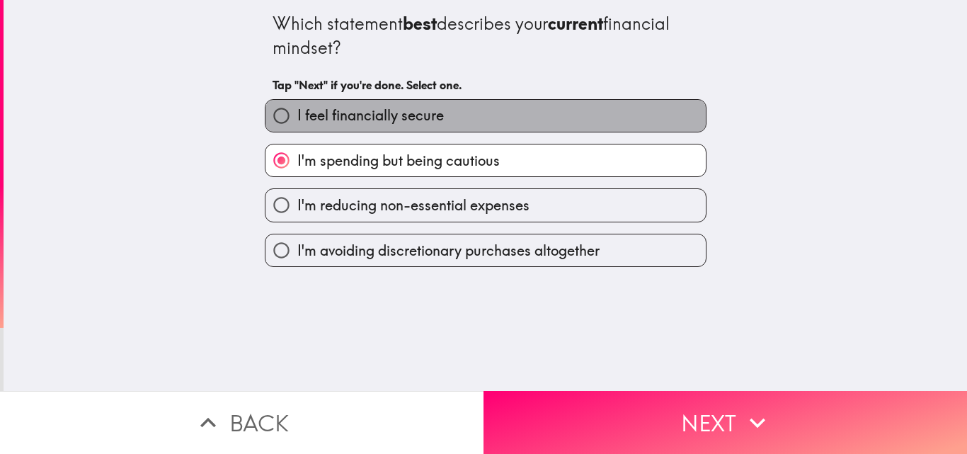
click at [515, 117] on label "I feel financially secure" at bounding box center [485, 116] width 440 height 32
click at [297, 117] on input "I feel financially secure" at bounding box center [281, 116] width 32 height 32
radio input "true"
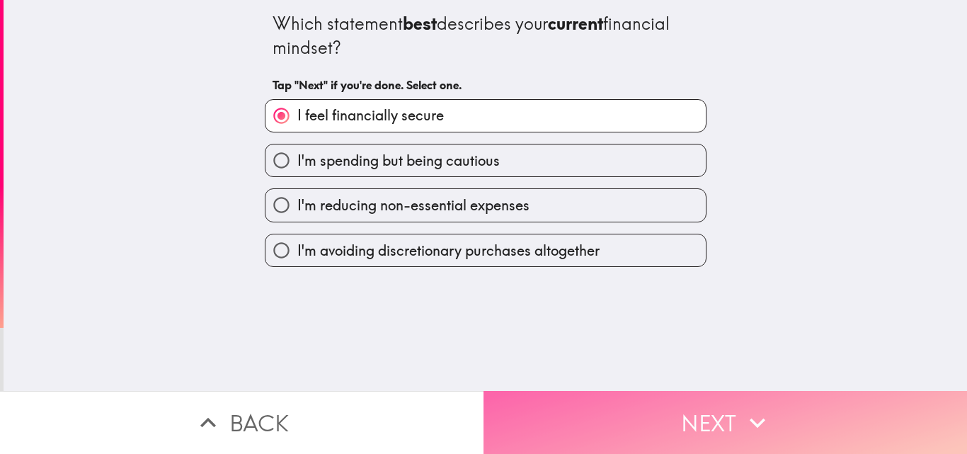
click at [576, 399] on button "Next" at bounding box center [724, 422] width 483 height 63
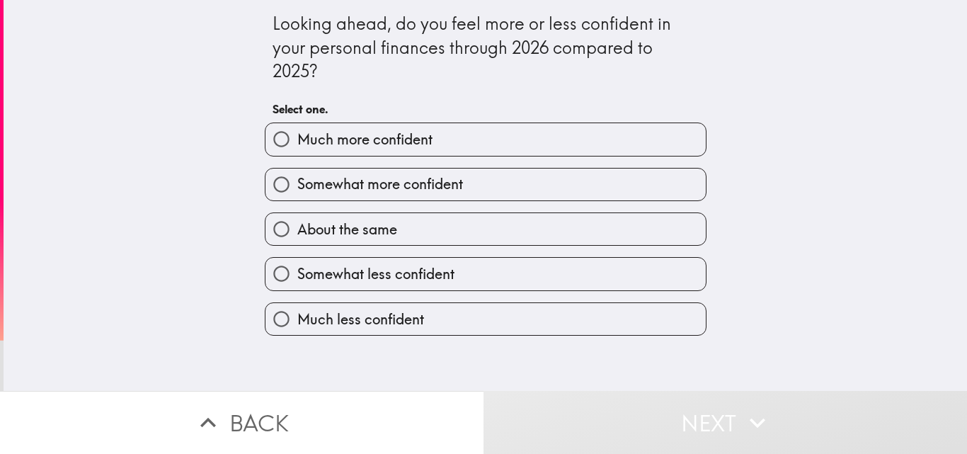
click at [436, 176] on span "Somewhat more confident" at bounding box center [380, 184] width 166 height 20
click at [297, 176] on input "Somewhat more confident" at bounding box center [281, 184] width 32 height 32
radio input "true"
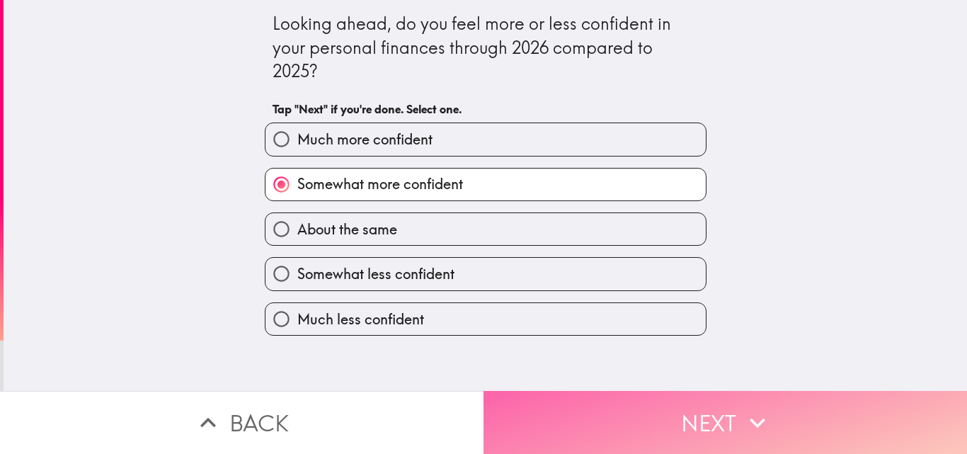
click at [567, 391] on button "Next" at bounding box center [724, 422] width 483 height 63
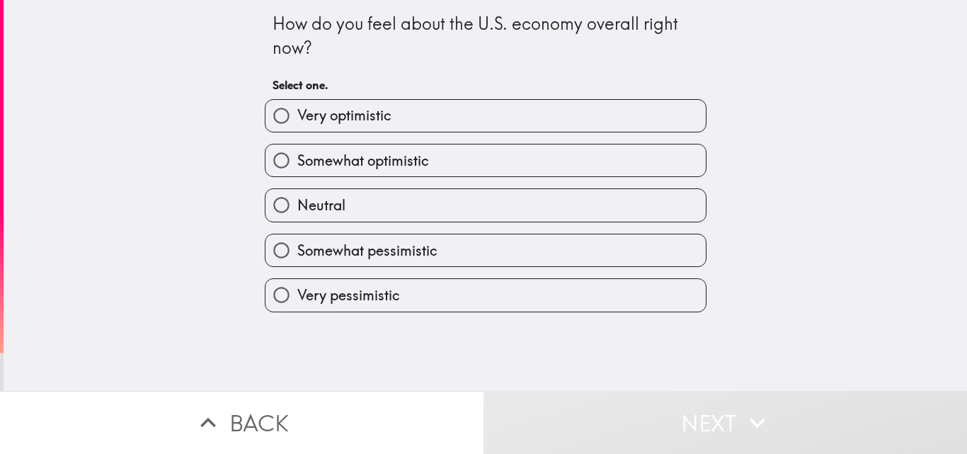
click at [421, 153] on label "Somewhat optimistic" at bounding box center [485, 160] width 440 height 32
click at [297, 153] on input "Somewhat optimistic" at bounding box center [281, 160] width 32 height 32
radio input "true"
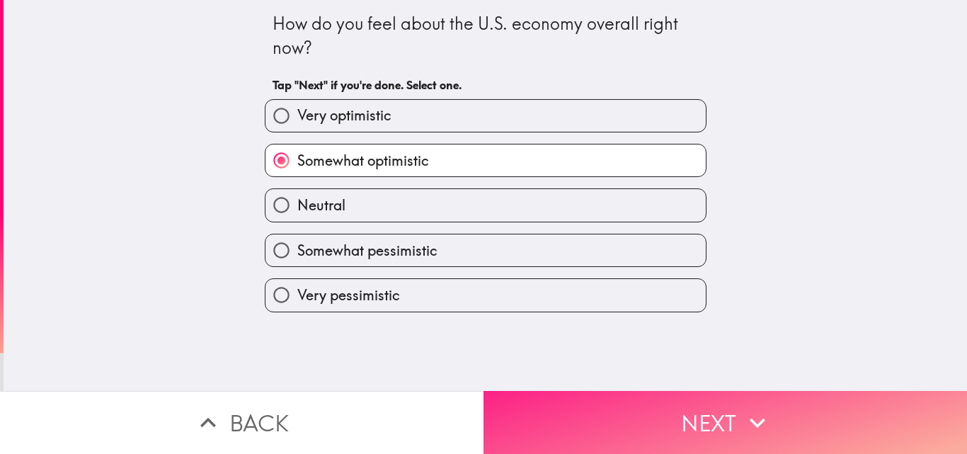
click at [566, 414] on button "Next" at bounding box center [724, 422] width 483 height 63
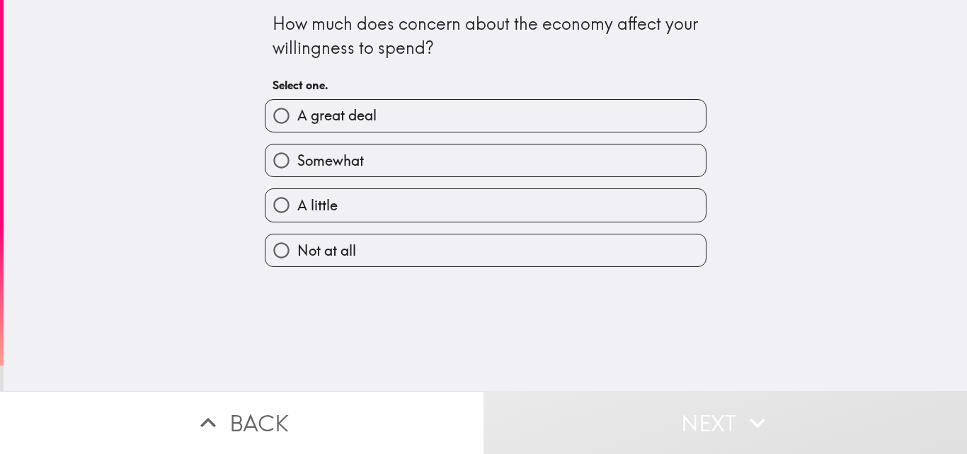
click at [376, 113] on label "A great deal" at bounding box center [485, 116] width 440 height 32
click at [297, 113] on input "A great deal" at bounding box center [281, 116] width 32 height 32
radio input "true"
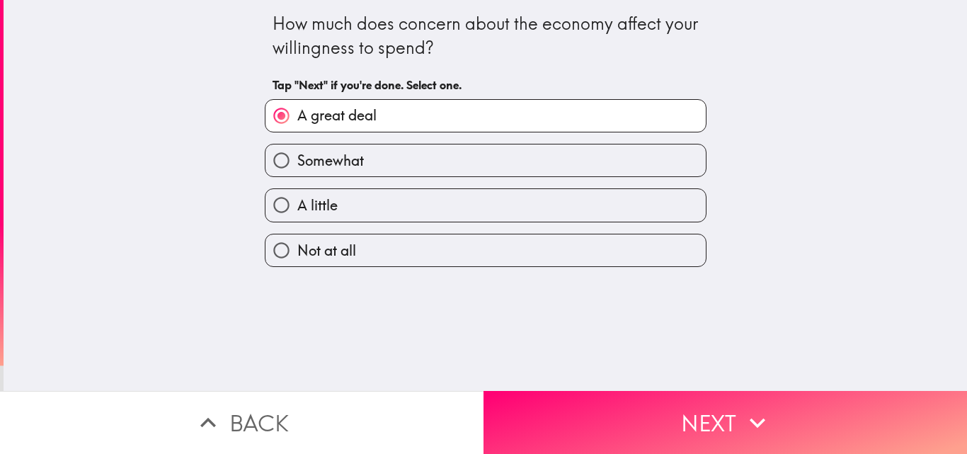
click at [534, 378] on div "How much does concern about the economy affect your willingness to spend? Tap "…" at bounding box center [485, 195] width 963 height 391
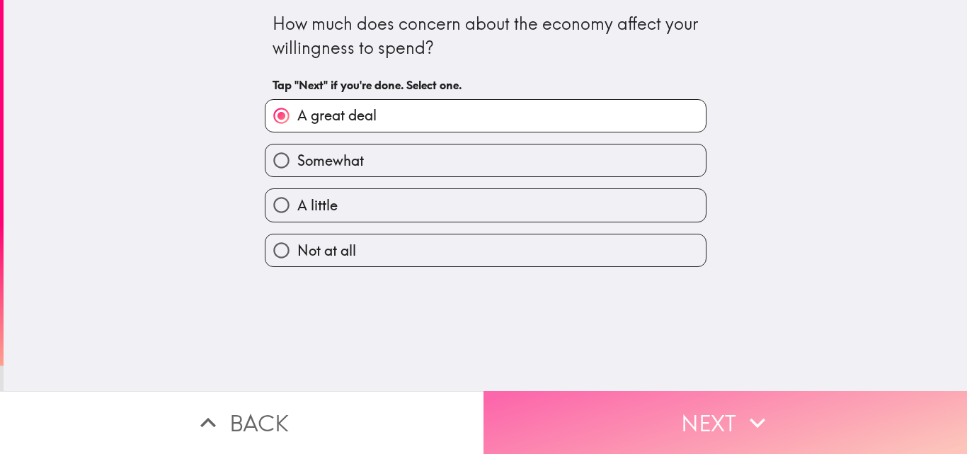
click at [534, 391] on button "Next" at bounding box center [724, 422] width 483 height 63
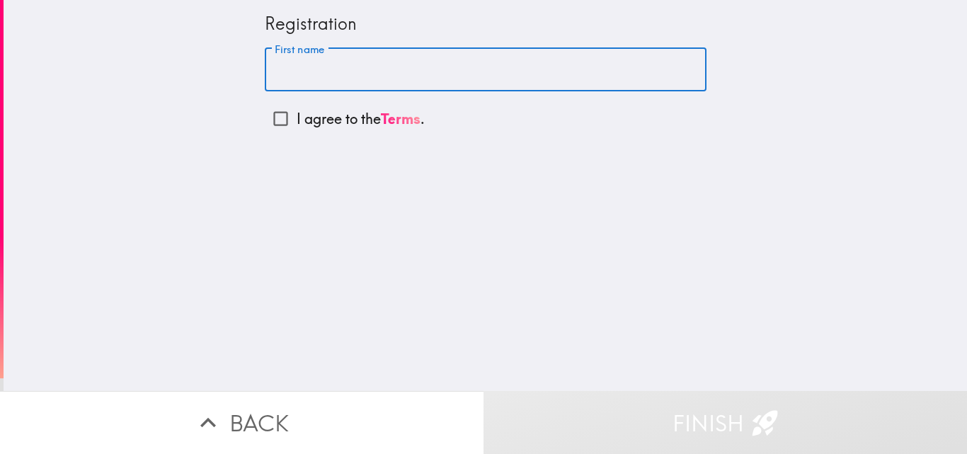
click at [399, 76] on input "First name" at bounding box center [486, 70] width 442 height 44
type input "[PERSON_NAME]"
click at [280, 122] on input "I agree to the Terms ." at bounding box center [281, 119] width 32 height 32
checkbox input "true"
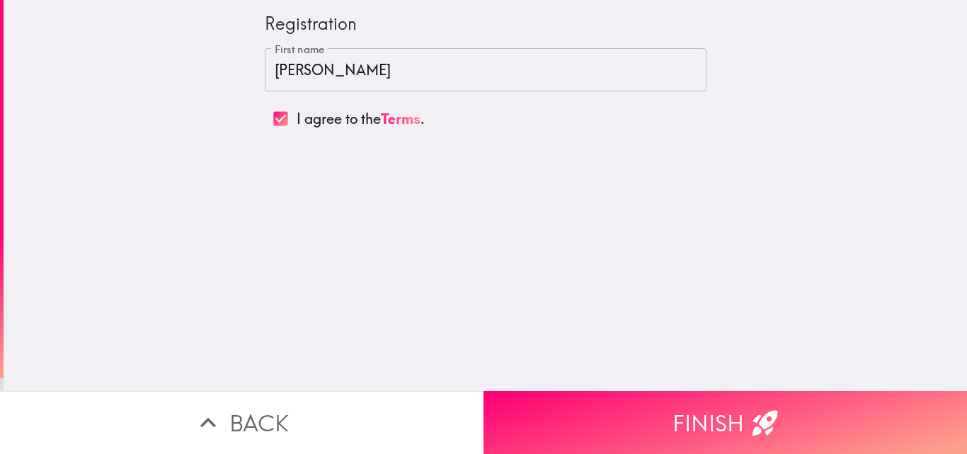
click at [671, 405] on button "Finish" at bounding box center [724, 422] width 483 height 63
